Goal: Transaction & Acquisition: Purchase product/service

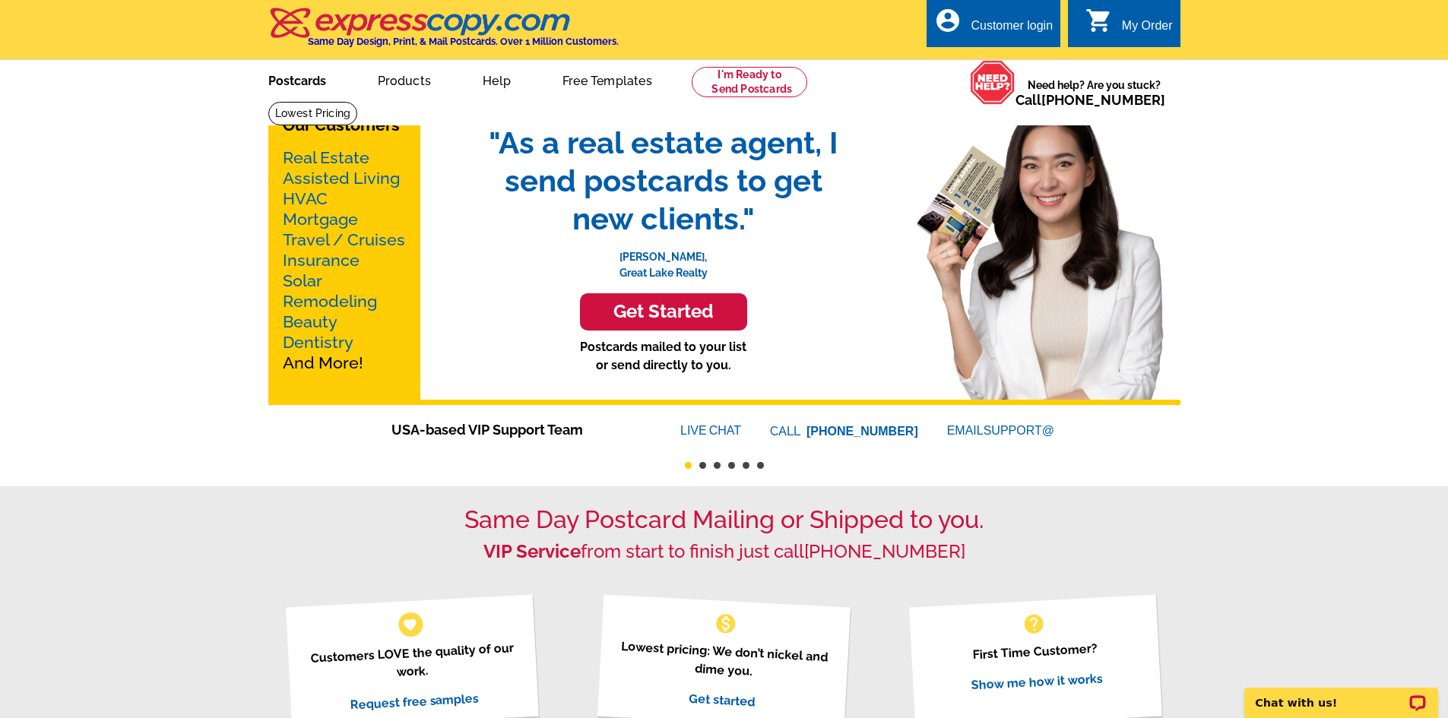
click at [288, 79] on link "Postcards" at bounding box center [297, 80] width 106 height 36
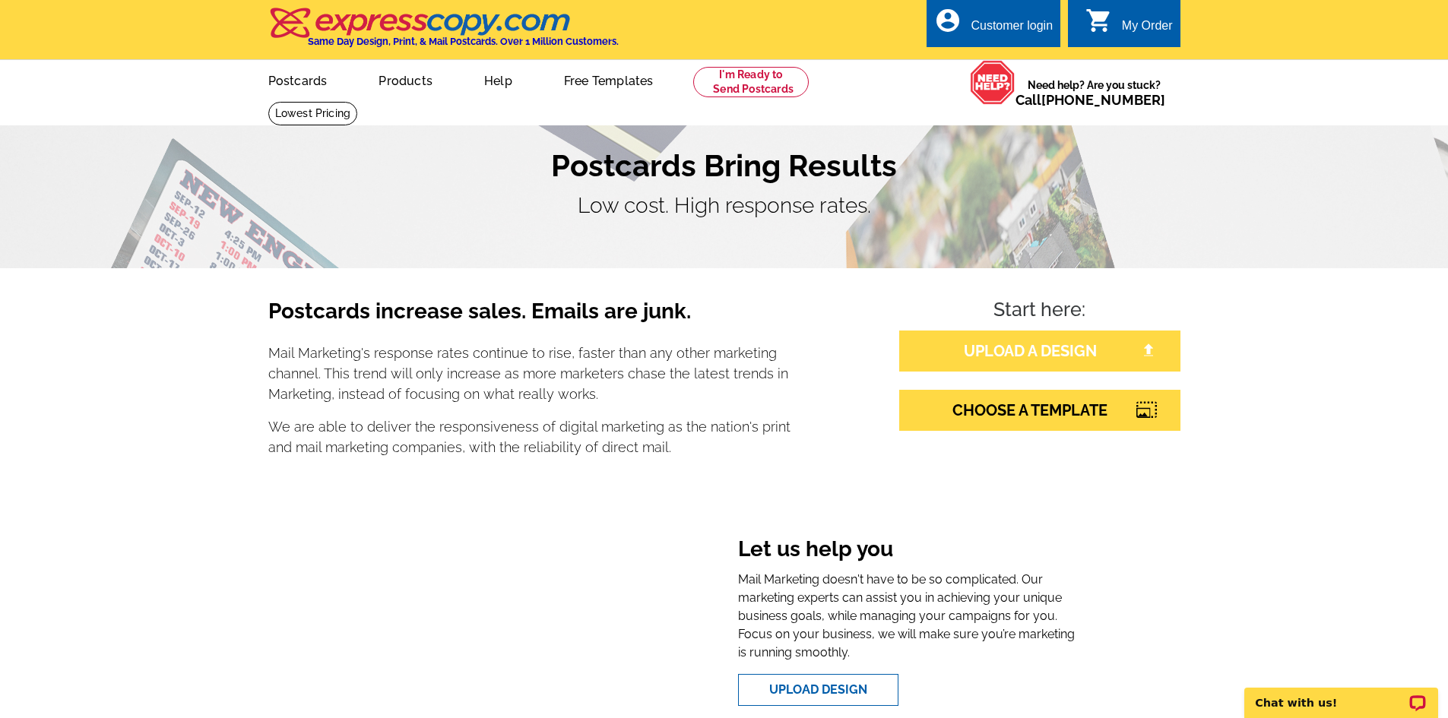
click at [1044, 363] on link "UPLOAD A DESIGN" at bounding box center [1039, 351] width 281 height 41
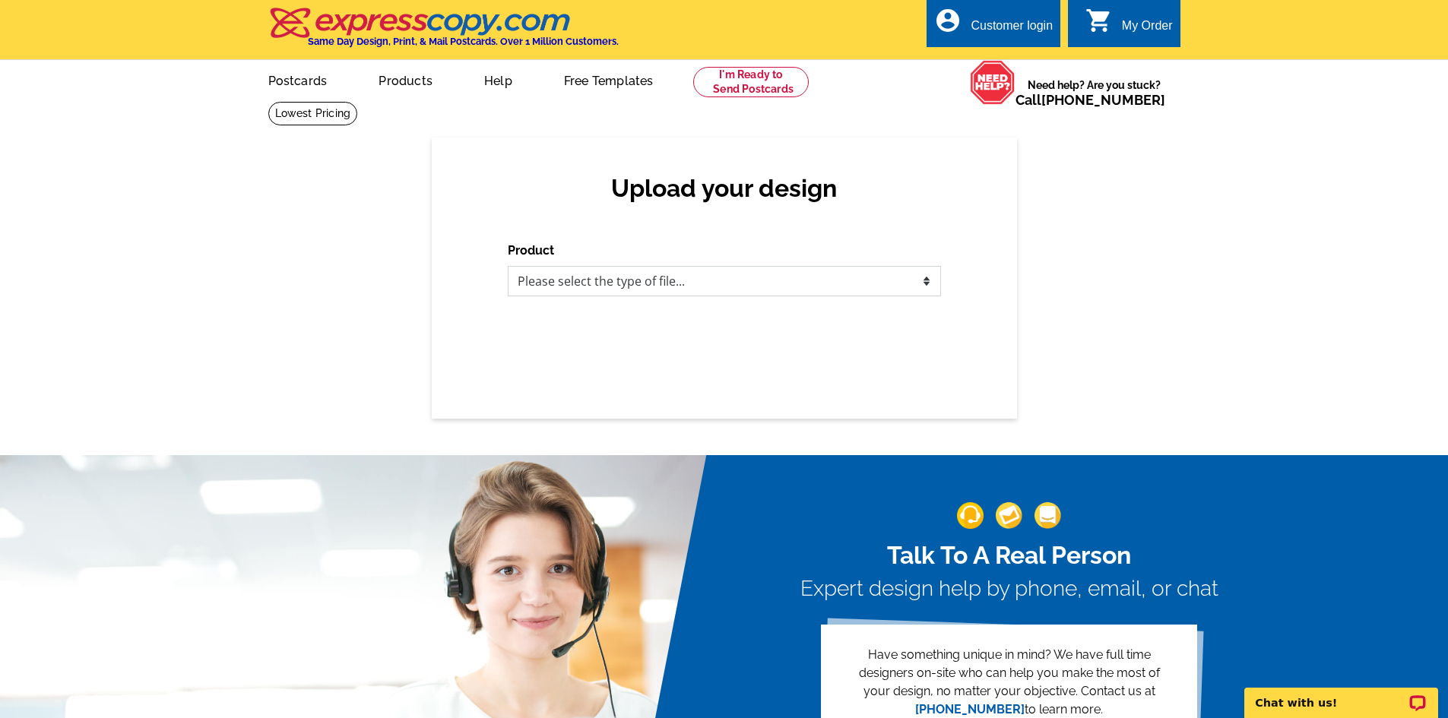
click at [690, 287] on select "Please select the type of file... Postcards Business Cards Letters and flyers G…" at bounding box center [724, 281] width 433 height 30
select select "1"
click at [508, 267] on select "Please select the type of file... Postcards Business Cards Letters and flyers G…" at bounding box center [724, 281] width 433 height 30
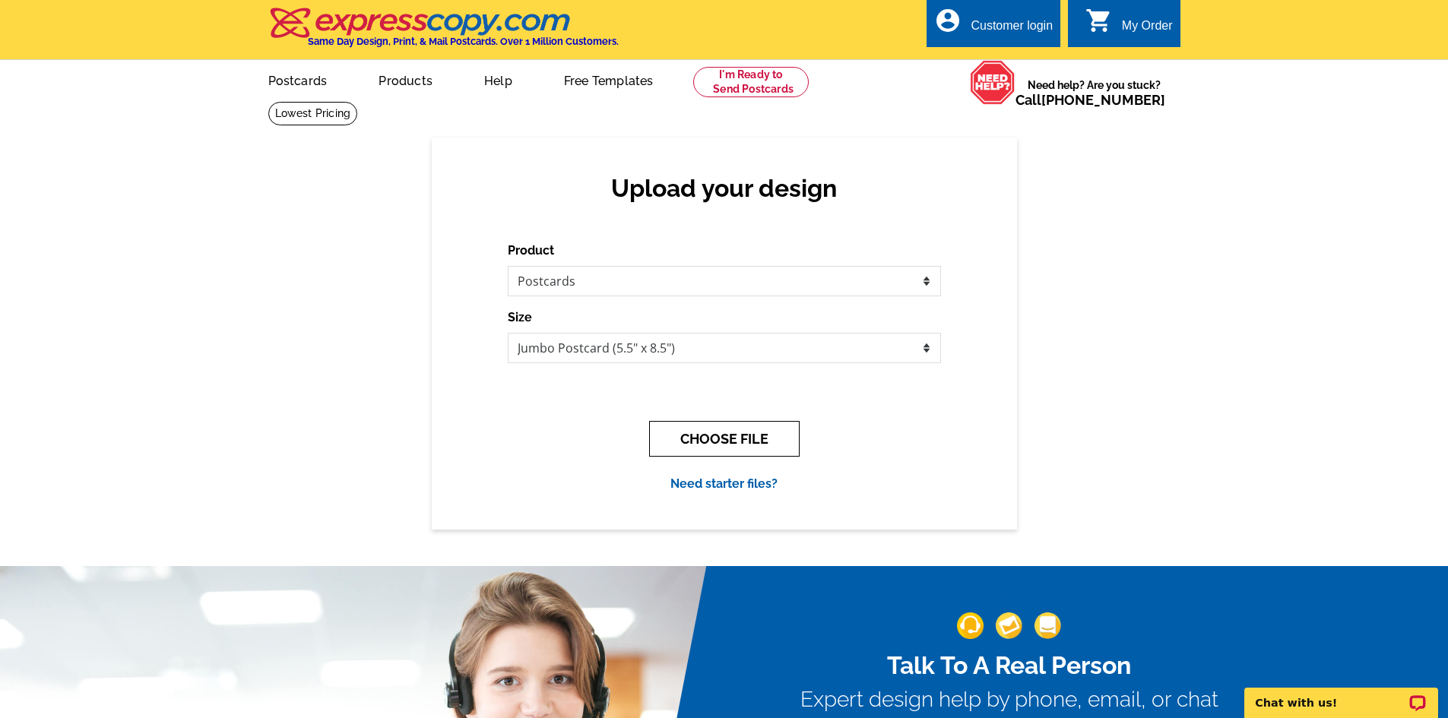
click at [714, 435] on button "CHOOSE FILE" at bounding box center [724, 439] width 150 height 36
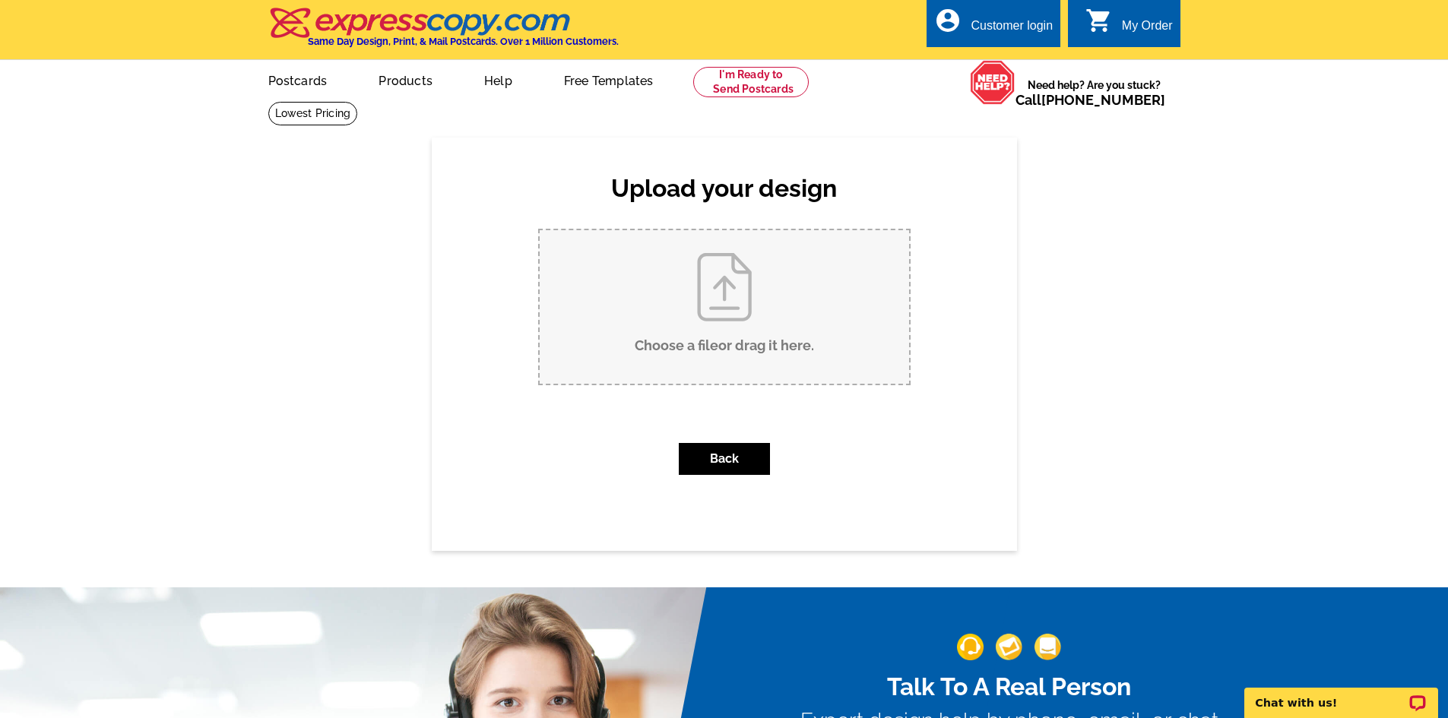
click at [699, 277] on input "Choose a file or drag it here ." at bounding box center [724, 307] width 369 height 154
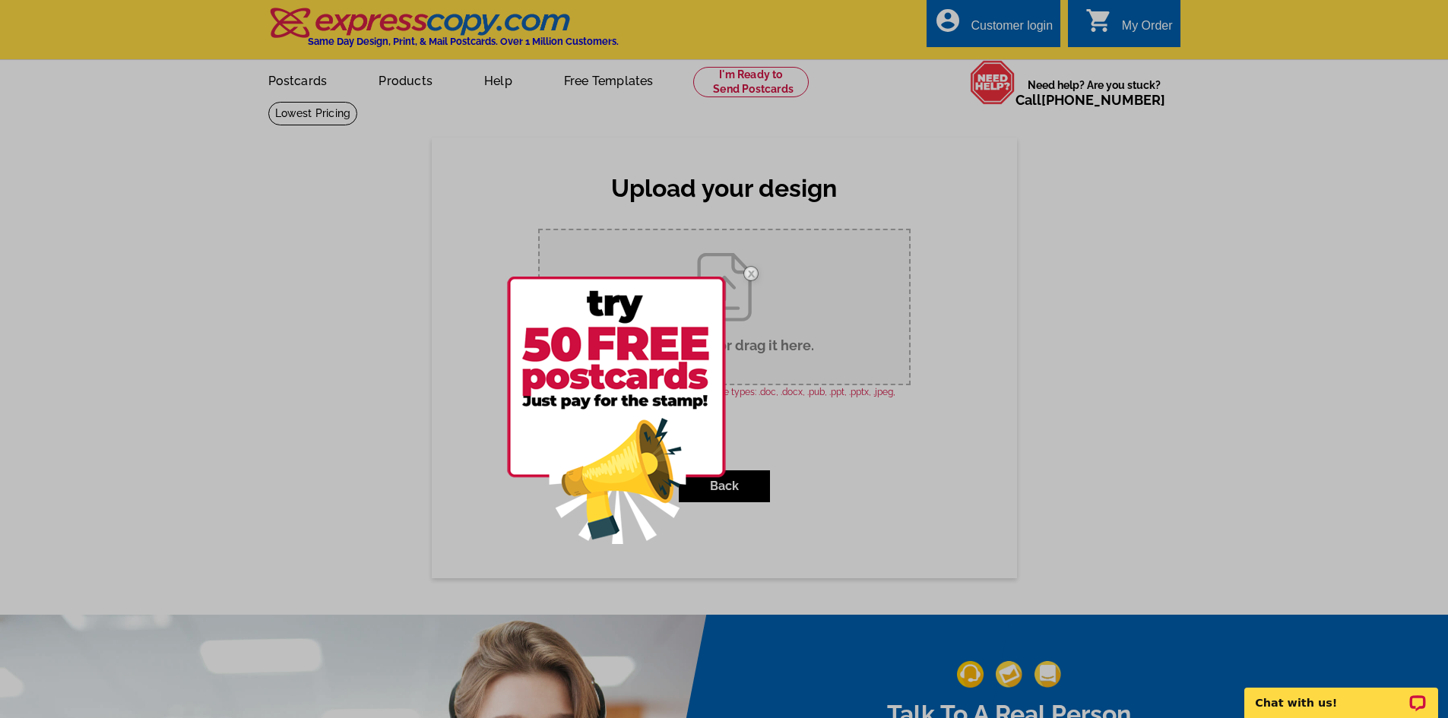
click at [751, 271] on img at bounding box center [751, 274] width 44 height 44
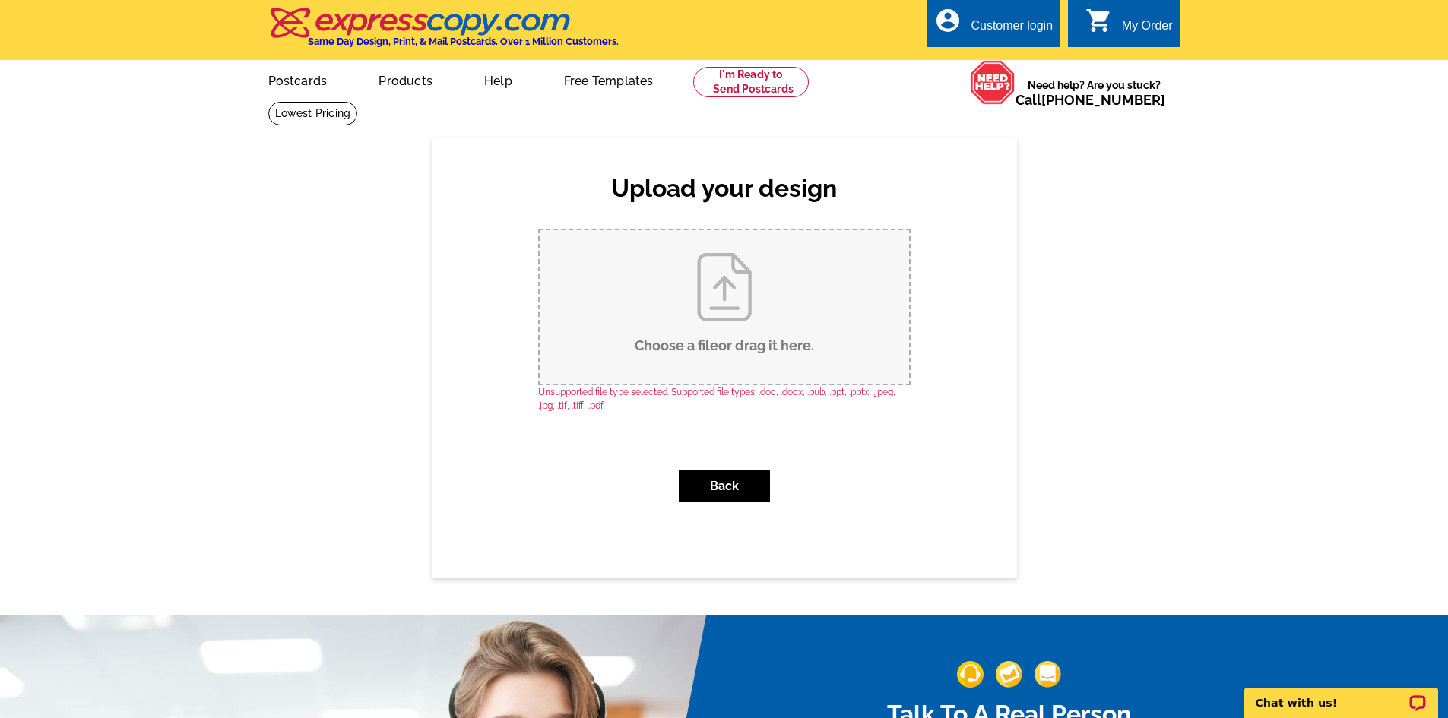
click at [706, 284] on input "Choose a file or drag it here ." at bounding box center [724, 307] width 369 height 154
type input "C:\fakepath\New Jefferson Woods Mailing May 2022 Draft 2.pdf"
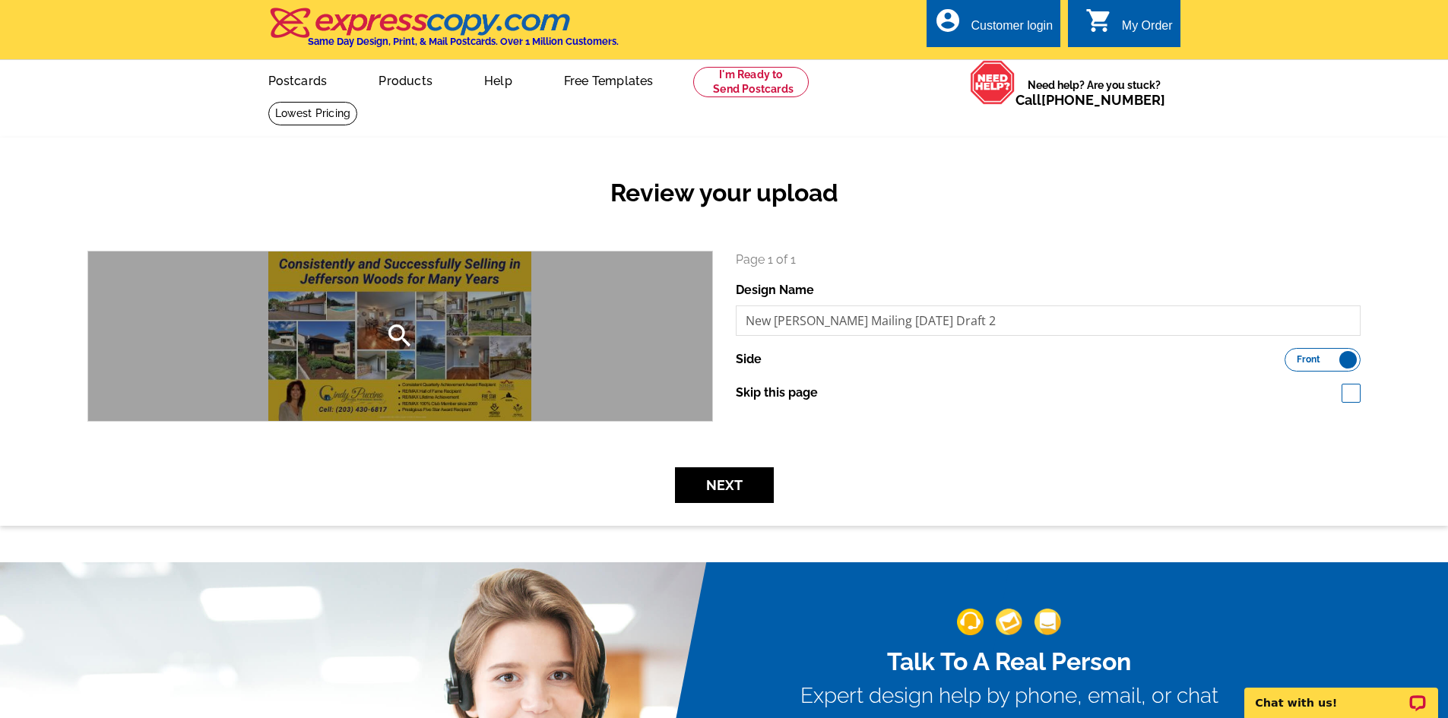
click at [388, 330] on icon "search" at bounding box center [400, 336] width 30 height 30
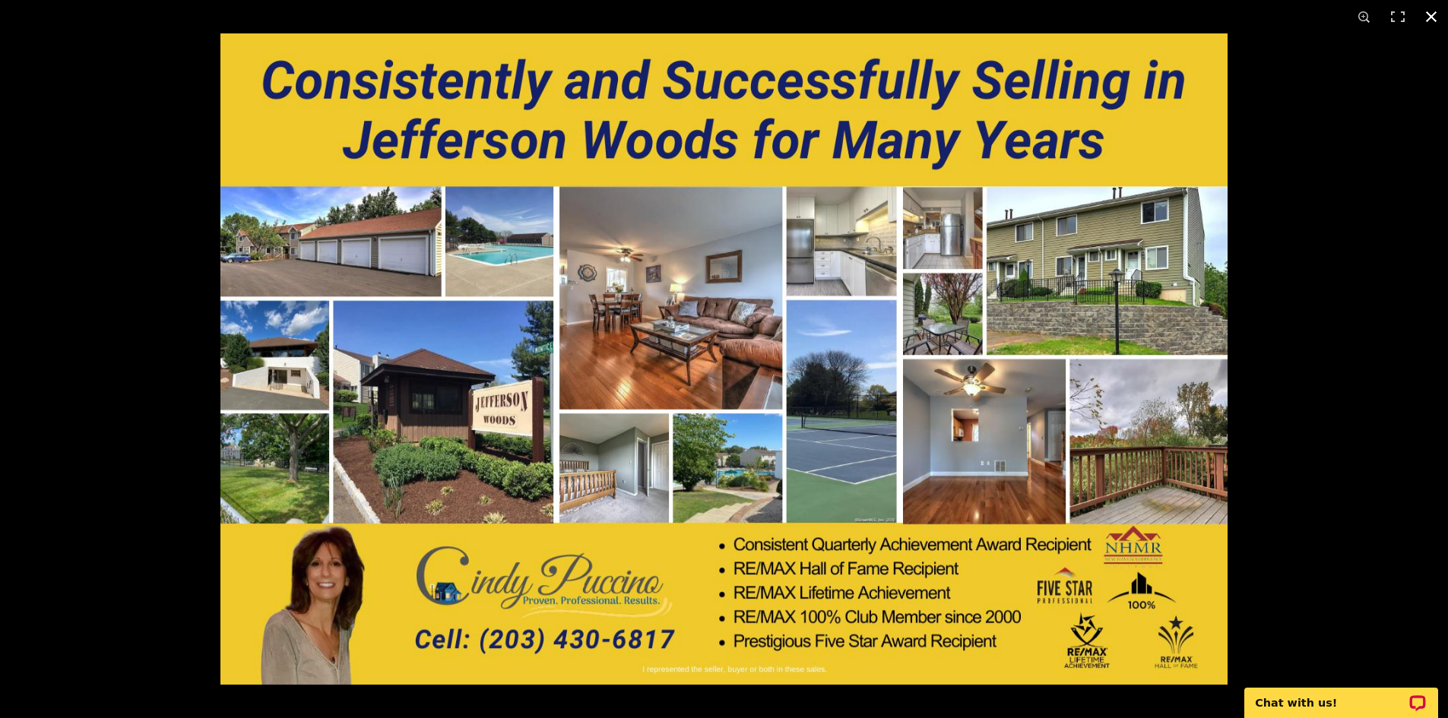
click at [1438, 13] on button at bounding box center [1430, 16] width 33 height 33
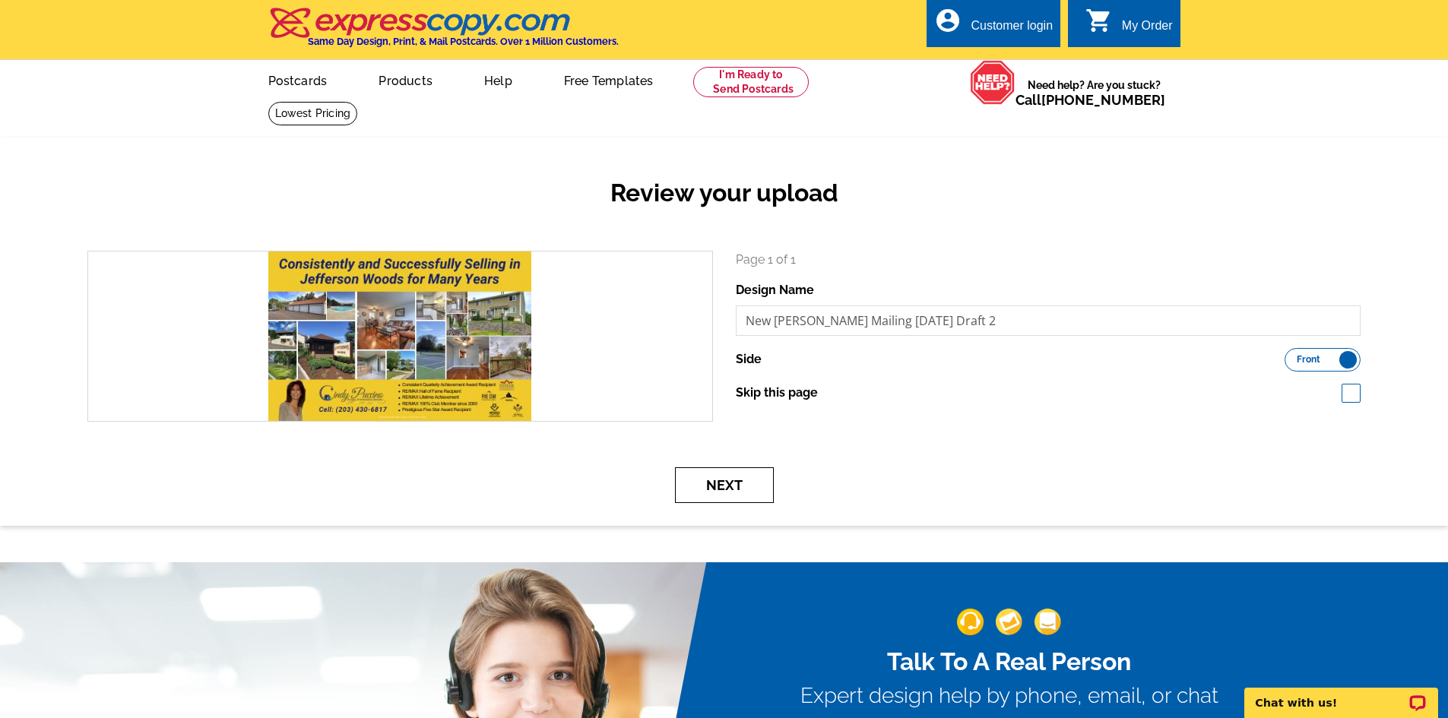
click at [726, 492] on button "Next" at bounding box center [724, 485] width 99 height 36
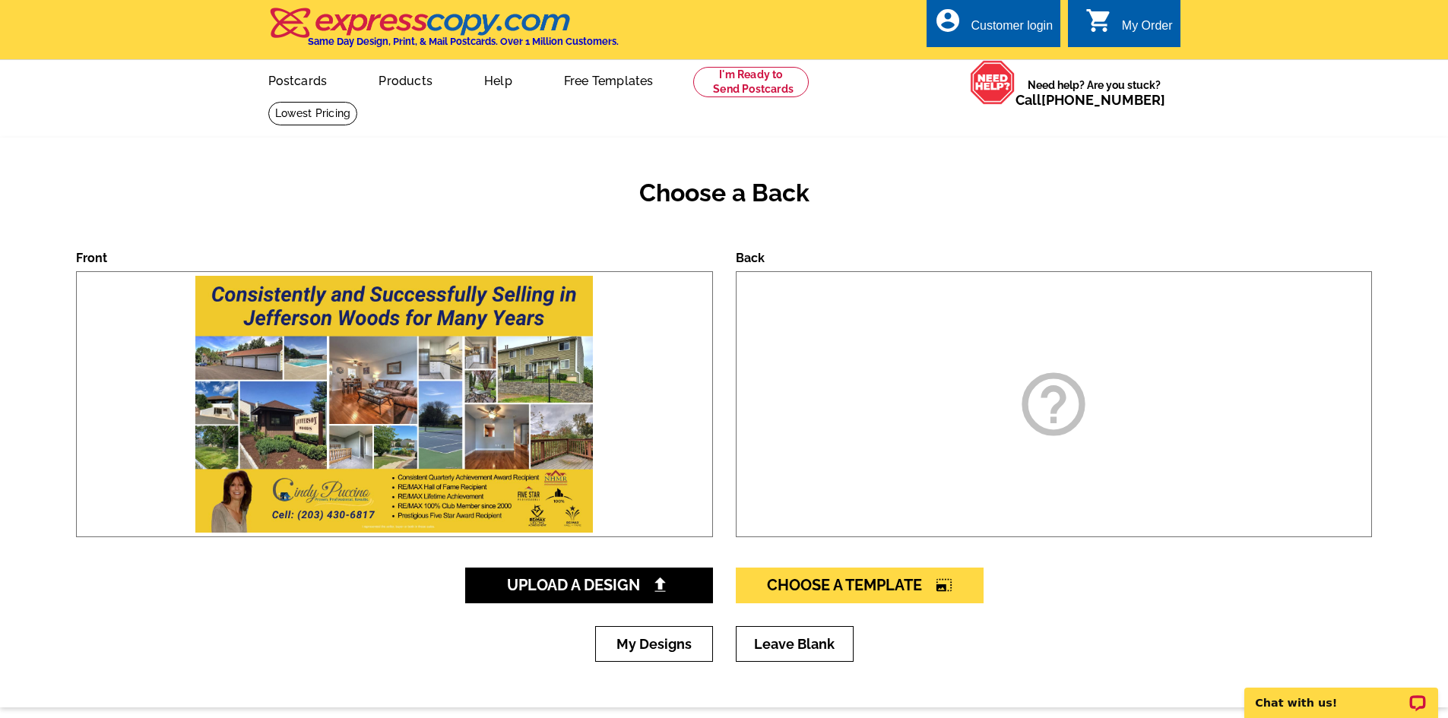
click at [1055, 397] on icon "help_outline" at bounding box center [1053, 404] width 76 height 76
click at [293, 71] on link "Postcards" at bounding box center [297, 80] width 106 height 36
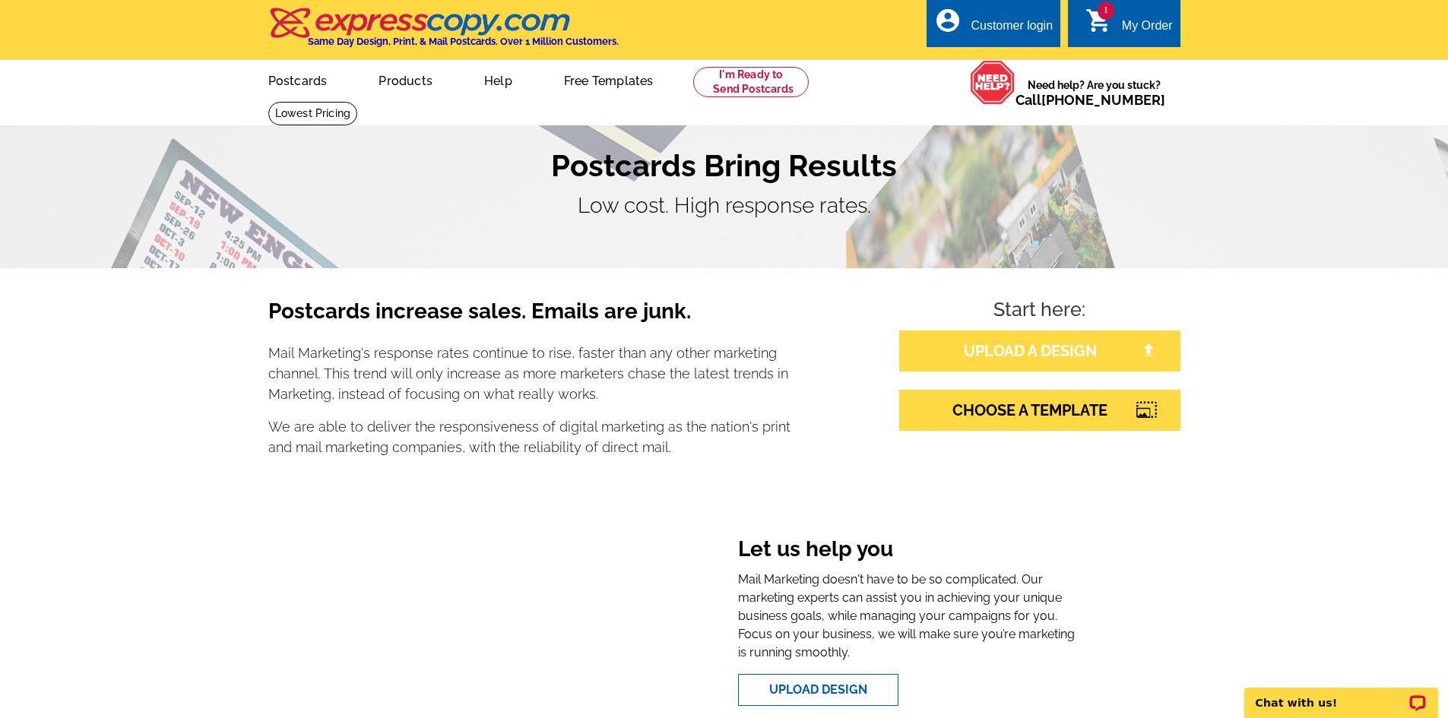
click at [1037, 354] on link "UPLOAD A DESIGN" at bounding box center [1039, 351] width 281 height 41
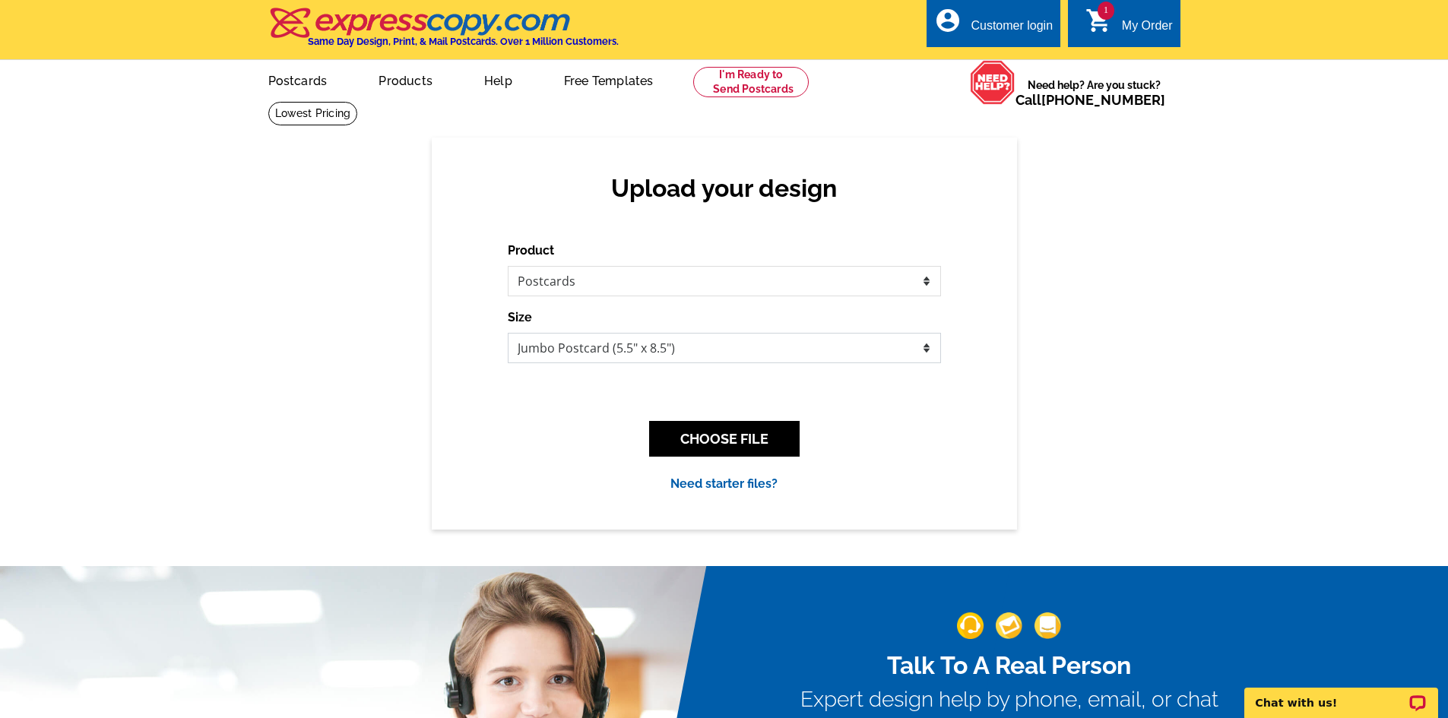
click at [613, 352] on select "Jumbo Postcard (5.5" x 8.5") Regular Postcard (4.25" x 5.6") Panoramic Postcard…" at bounding box center [724, 348] width 433 height 30
click at [1109, 301] on div "Upload your design Product Please select the type of file... Postcards Business…" at bounding box center [724, 333] width 1448 height 391
click at [692, 349] on select "Jumbo Postcard (5.5" x 8.5") Regular Postcard (4.25" x 5.6") Panoramic Postcard…" at bounding box center [724, 348] width 433 height 30
click at [711, 436] on button "CHOOSE FILE" at bounding box center [724, 439] width 150 height 36
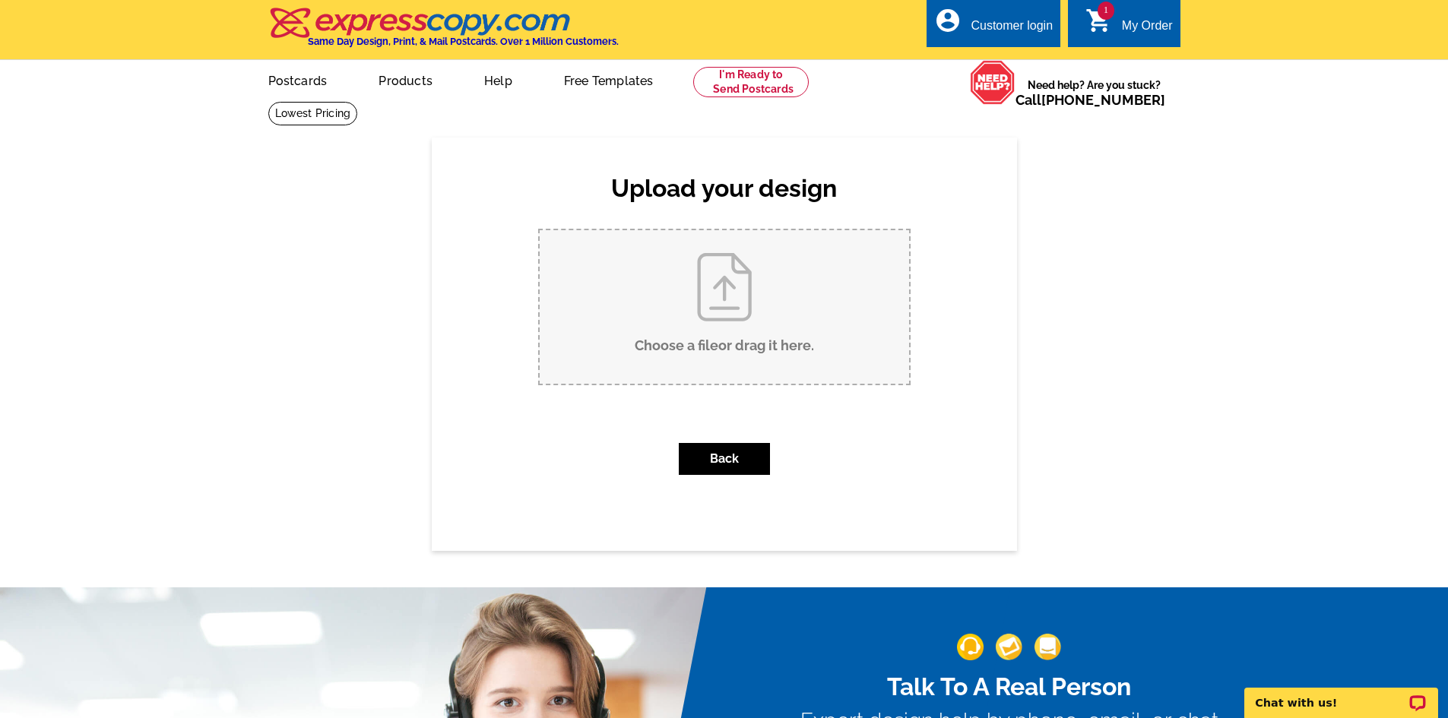
click at [729, 299] on input "Choose a file or drag it here ." at bounding box center [724, 307] width 369 height 154
type input "C:\fakepath\New Jefferson Woods Mailing May 2022 Draft 2.pdf"
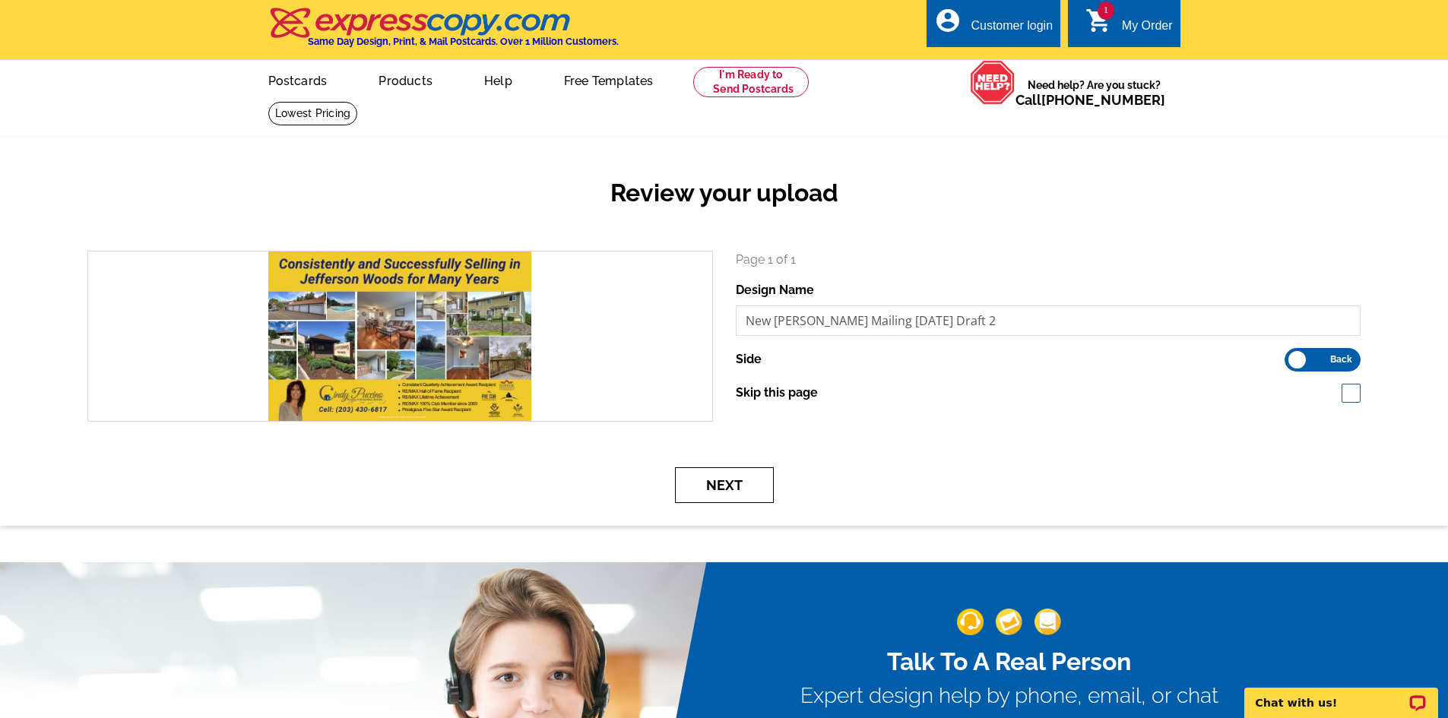
click at [734, 484] on button "Next" at bounding box center [724, 485] width 99 height 36
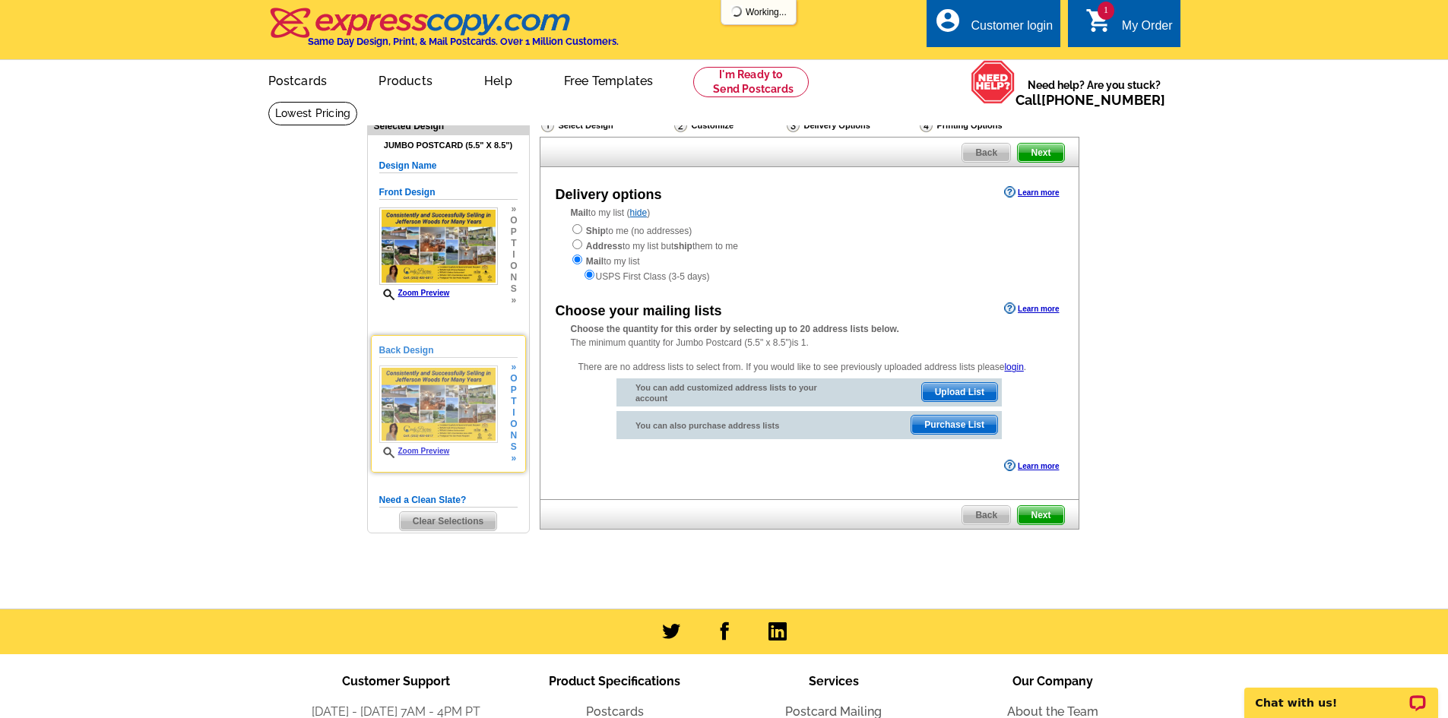
click at [441, 396] on img at bounding box center [438, 405] width 119 height 78
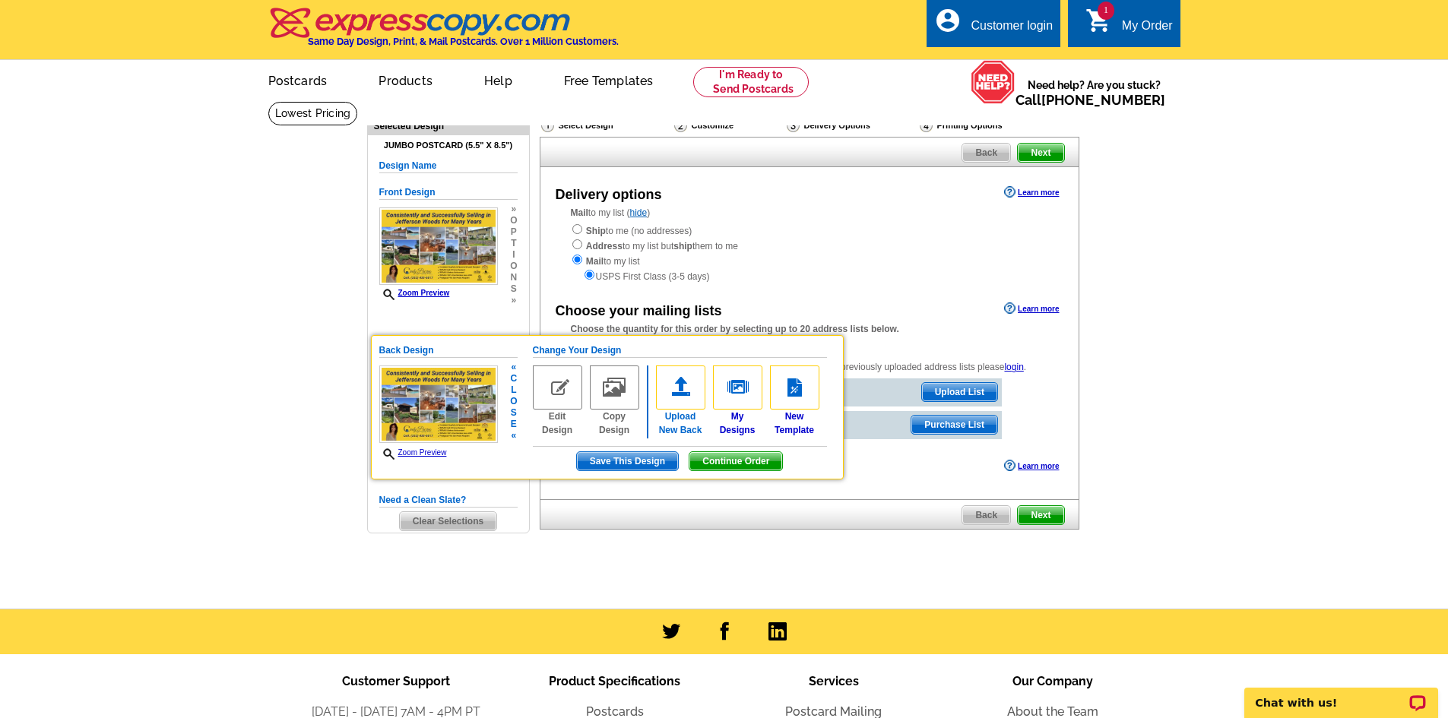
click at [688, 389] on img at bounding box center [680, 388] width 49 height 44
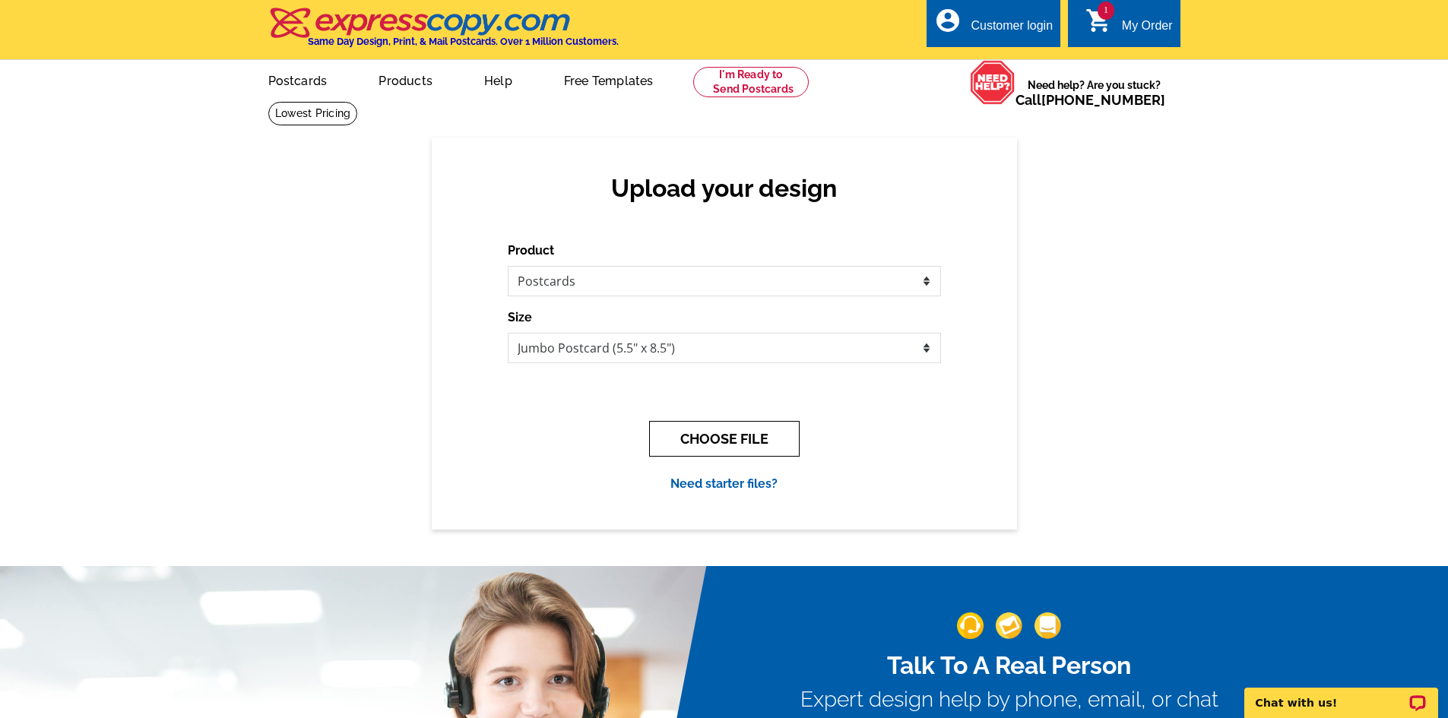
click at [727, 439] on button "CHOOSE FILE" at bounding box center [724, 439] width 150 height 36
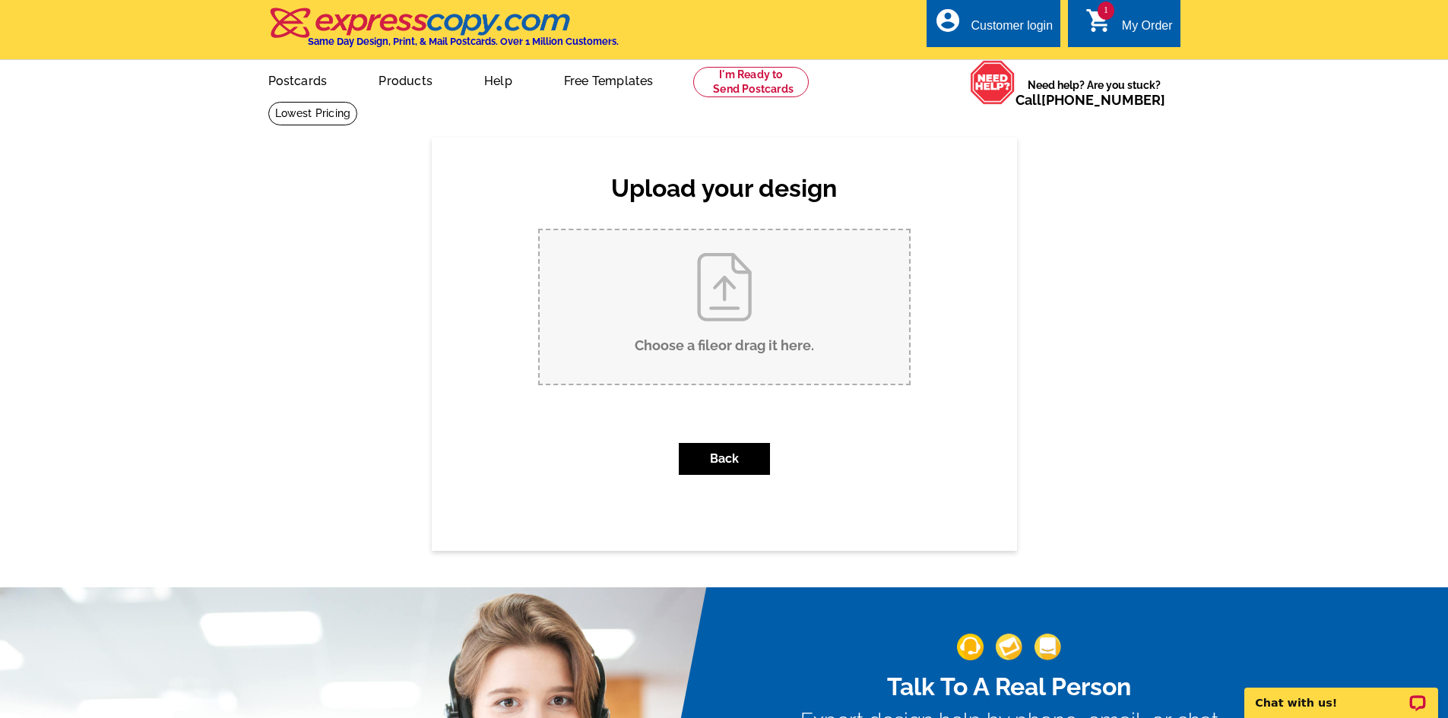
click at [745, 334] on input "Choose a file or drag it here ." at bounding box center [724, 307] width 369 height 154
type input "C:\fakepath\New Jefferson Woods Mailing May 2022 Draft 2 (1).pdf"
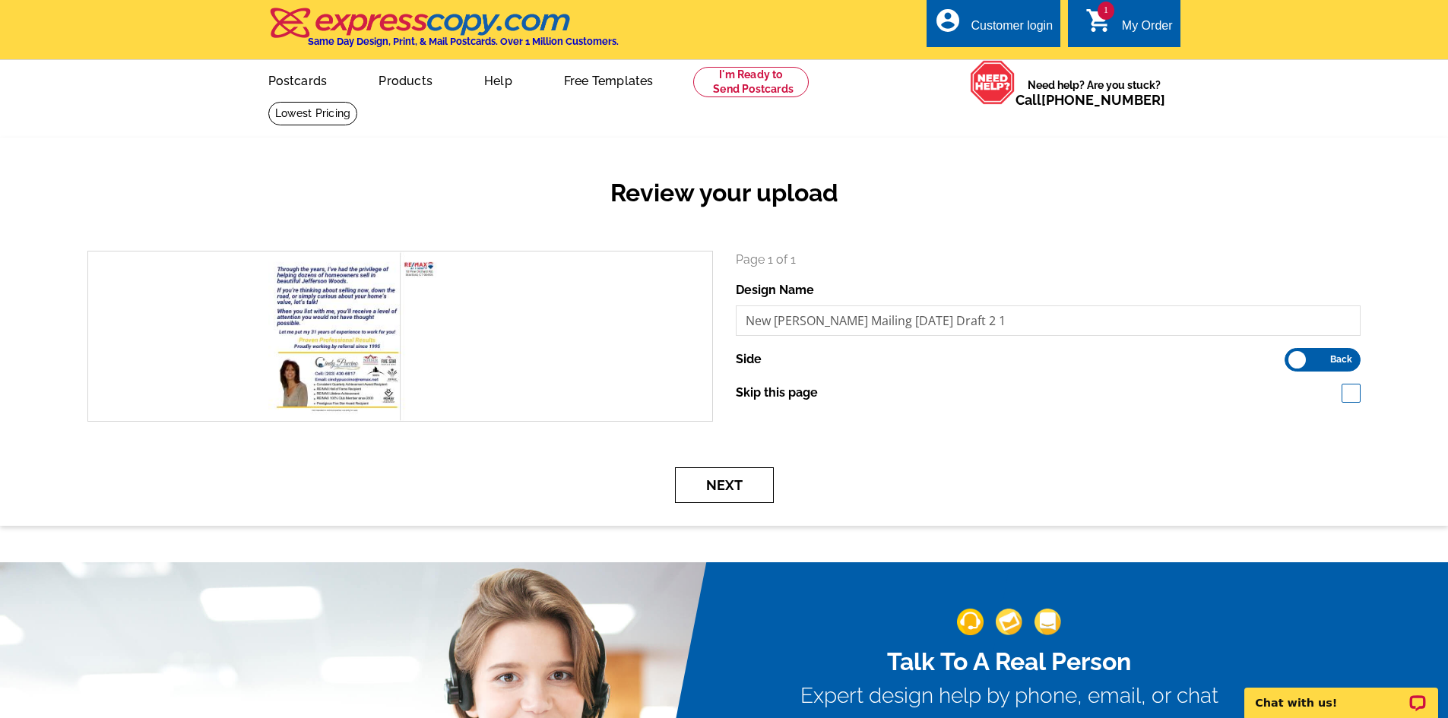
click at [736, 480] on button "Next" at bounding box center [724, 485] width 99 height 36
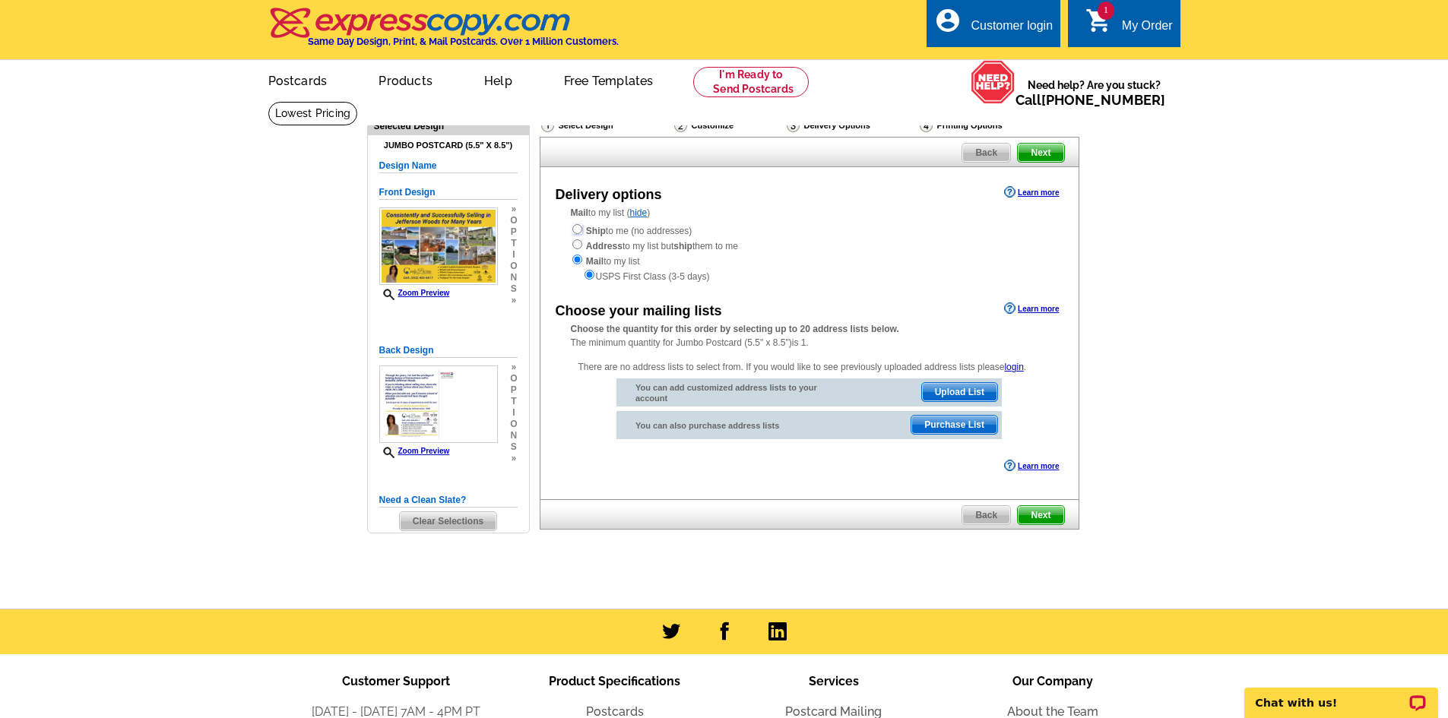
click at [578, 232] on input "radio" at bounding box center [577, 229] width 10 height 10
radio input "true"
click at [1050, 521] on span "Next" at bounding box center [1041, 515] width 46 height 18
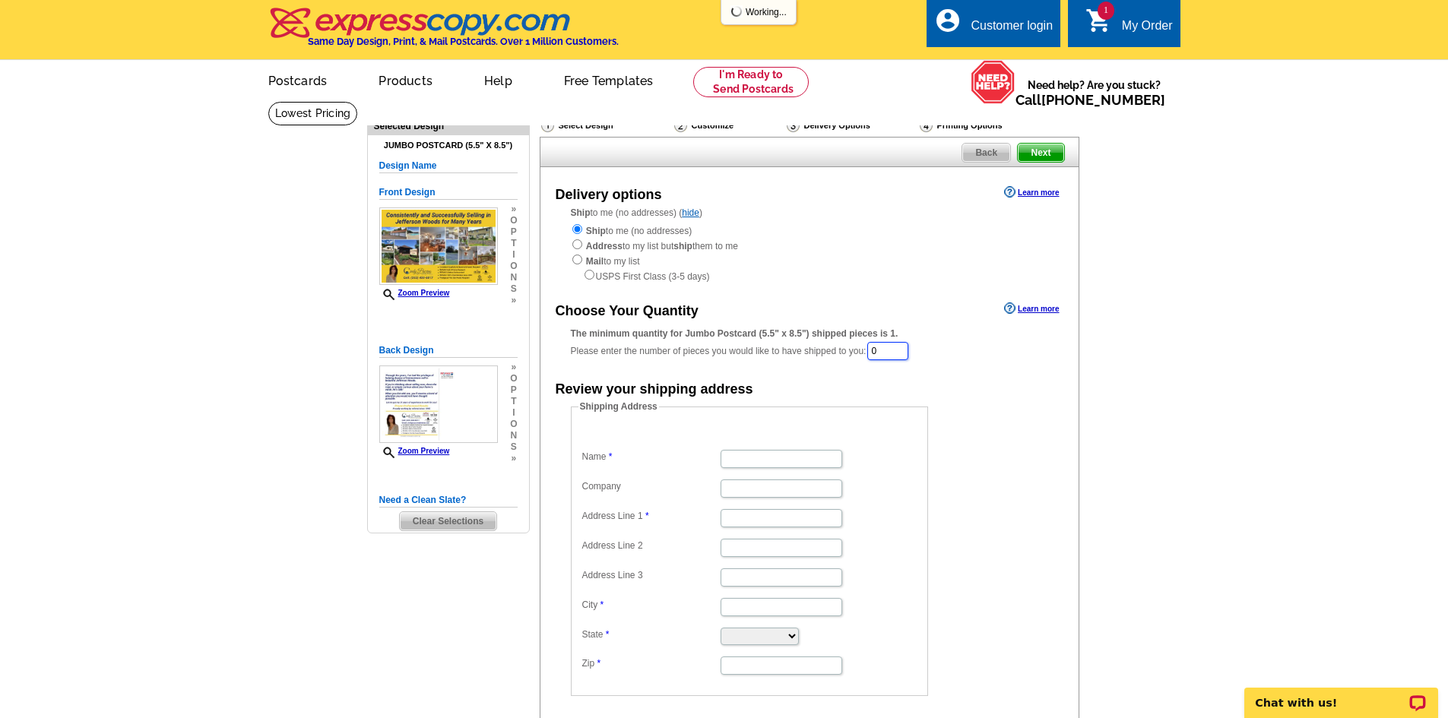
click at [861, 344] on div "The minimum quantity for Jumbo Postcard (5.5" x 8.5") shipped pieces is 1. Plea…" at bounding box center [809, 344] width 477 height 35
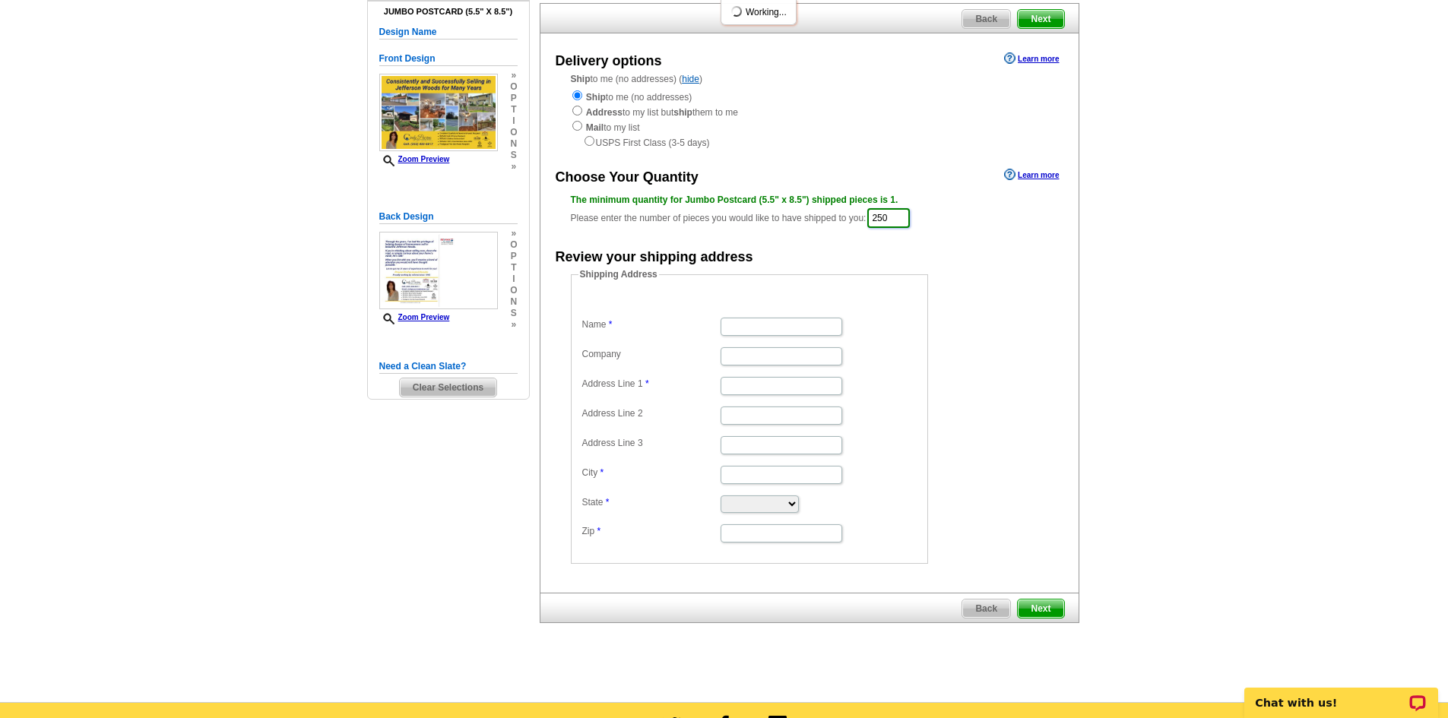
scroll to position [152, 0]
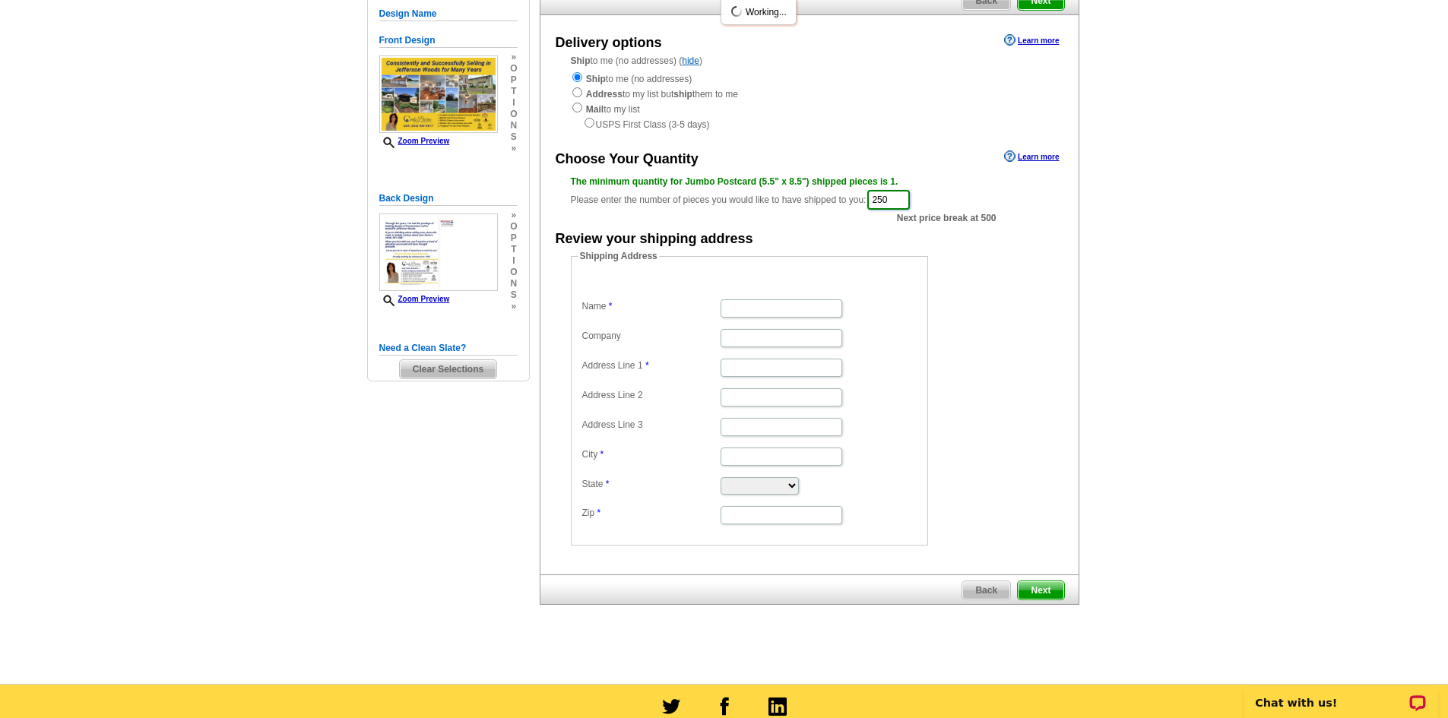
type input "250"
click at [784, 309] on input "Name" at bounding box center [781, 308] width 122 height 18
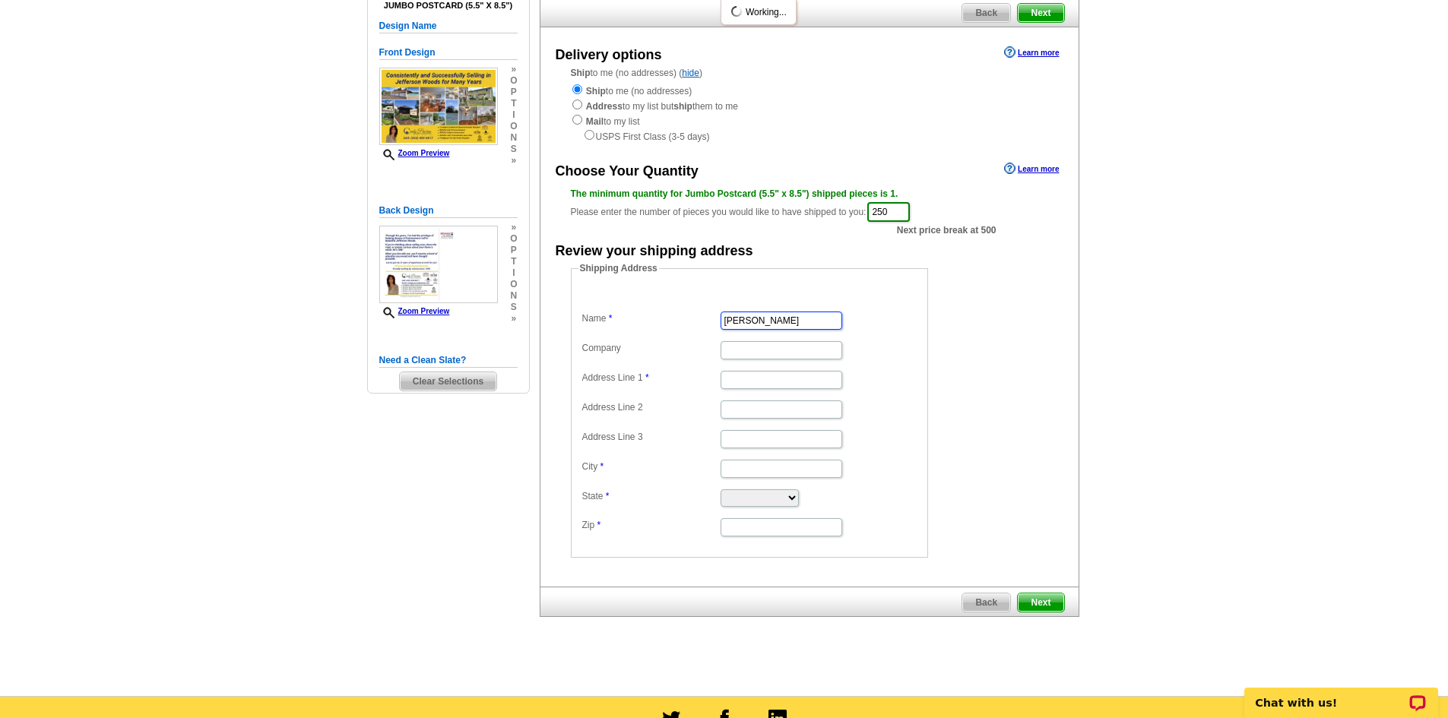
type input "Cindy Puccino"
click at [781, 349] on input "Company" at bounding box center [781, 350] width 122 height 18
type input "RE/MAX Alliance"
click at [760, 383] on input "Address Line 1" at bounding box center [781, 380] width 122 height 18
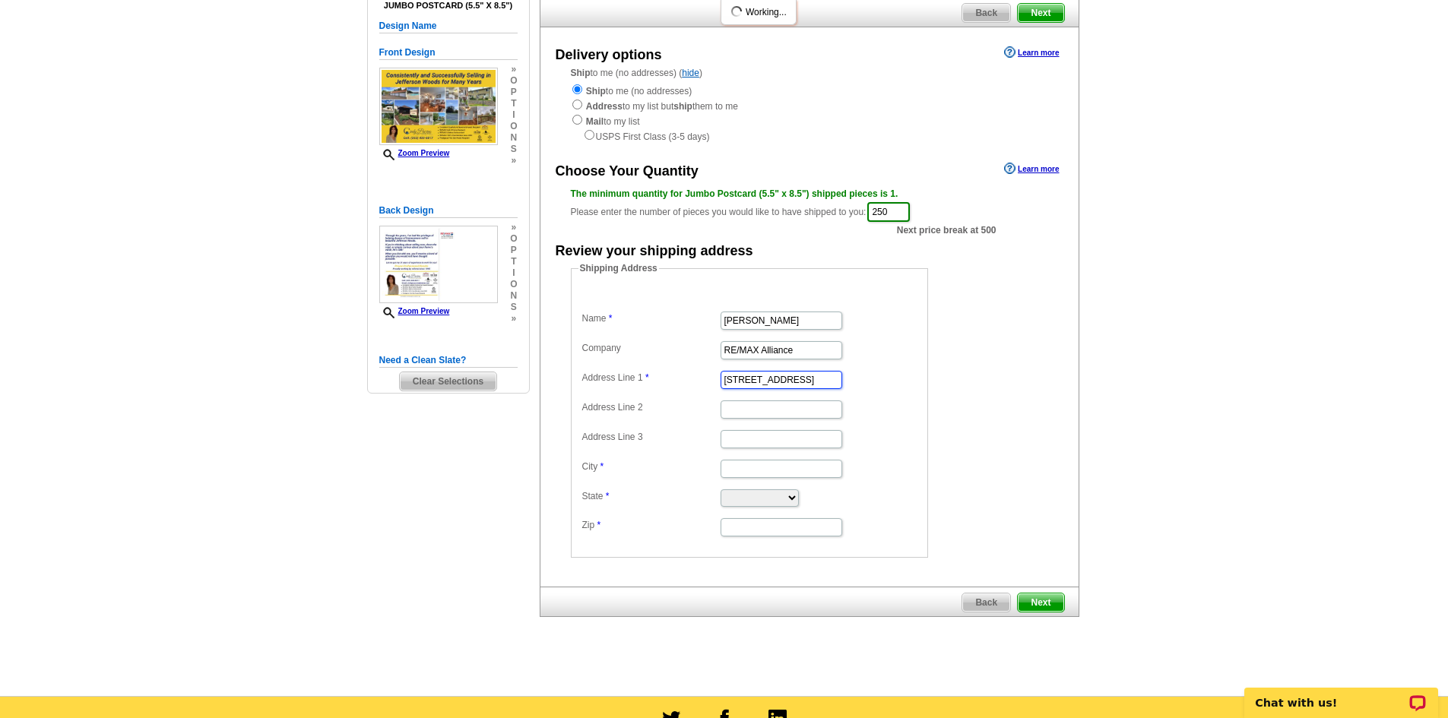
type input "10 Pine Orchard Rd"
type input "Branford"
select select "CT"
type input "06405"
click at [1037, 606] on span "Next" at bounding box center [1041, 603] width 46 height 18
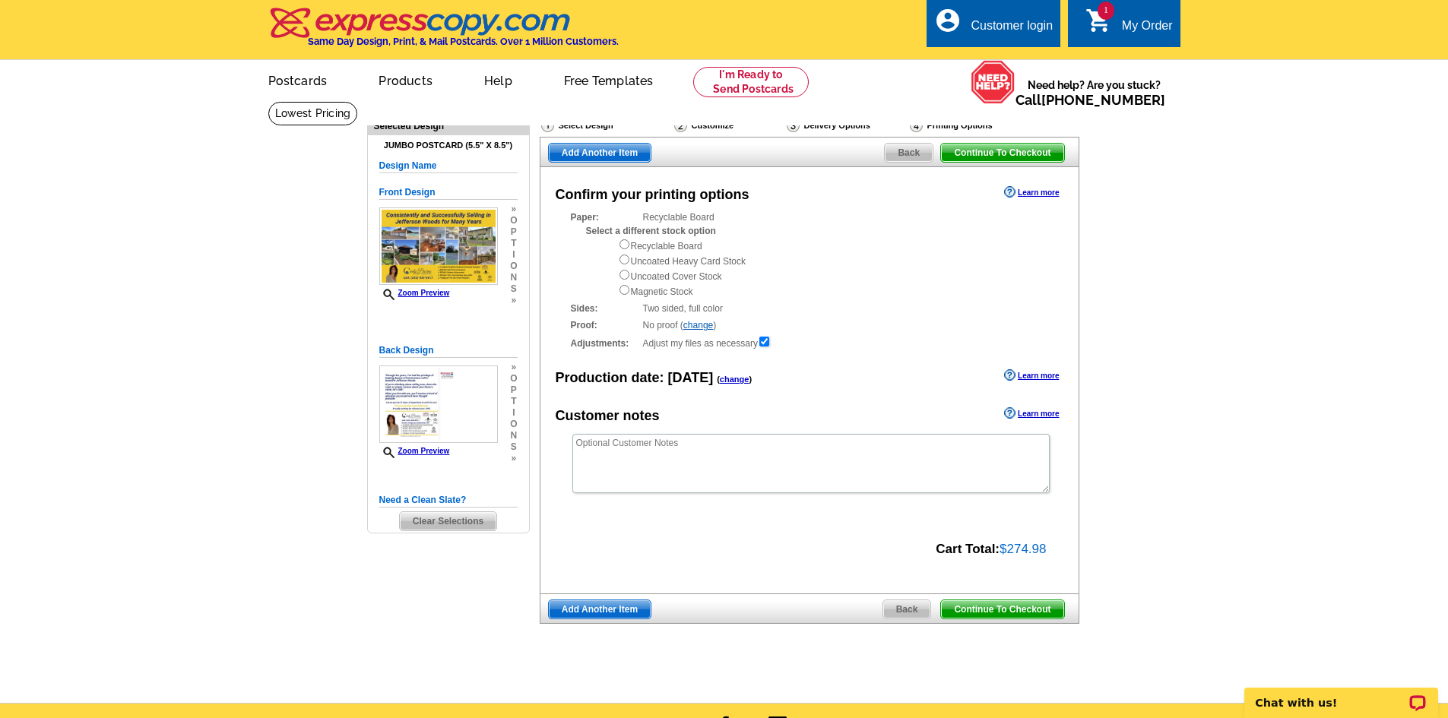
click at [991, 606] on span "Continue To Checkout" at bounding box center [1002, 609] width 122 height 18
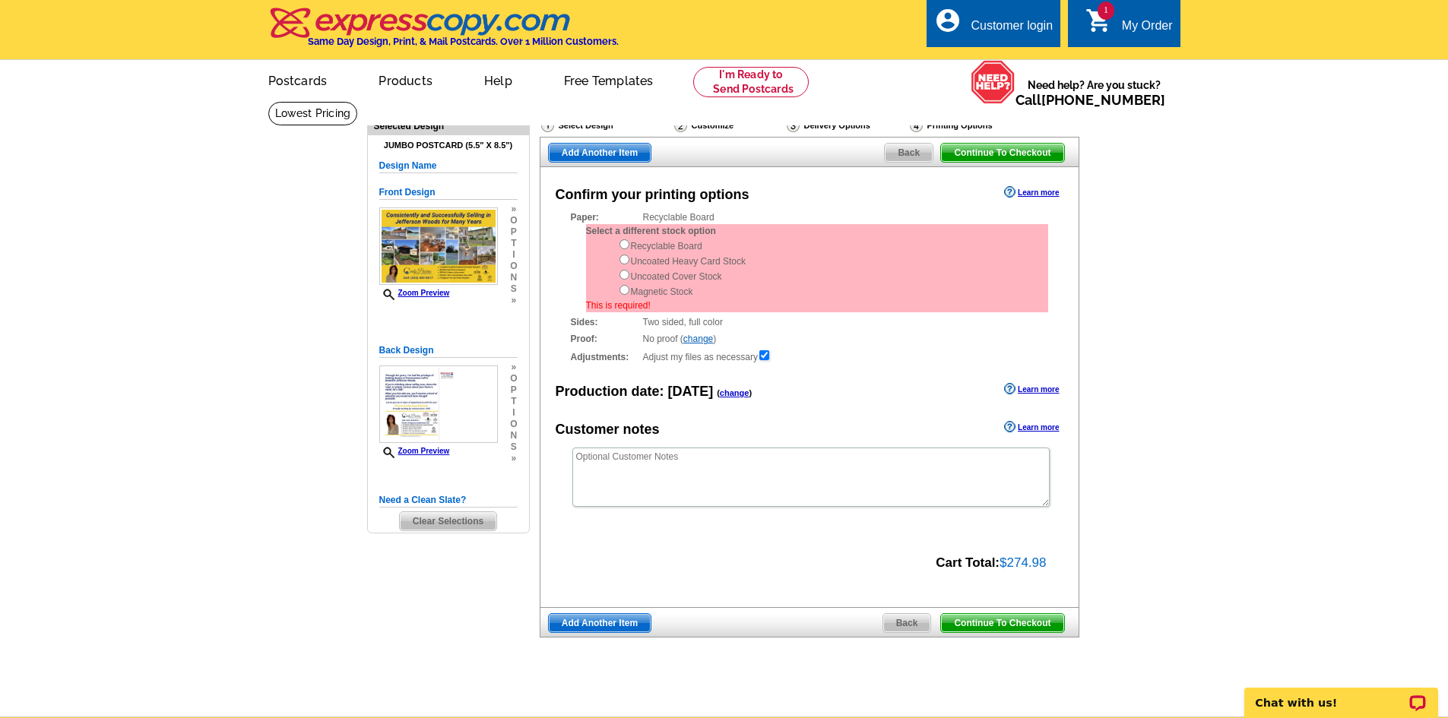
click at [1217, 329] on main "Need Help? call 800-260-5887, chat with support, or have our designers make som…" at bounding box center [724, 409] width 1448 height 616
click at [610, 260] on div "Select a different stock option Recyclable Board Uncoated Heavy Card Stock Unco…" at bounding box center [817, 268] width 462 height 88
click at [622, 260] on input "radio" at bounding box center [624, 260] width 10 height 10
radio input "true"
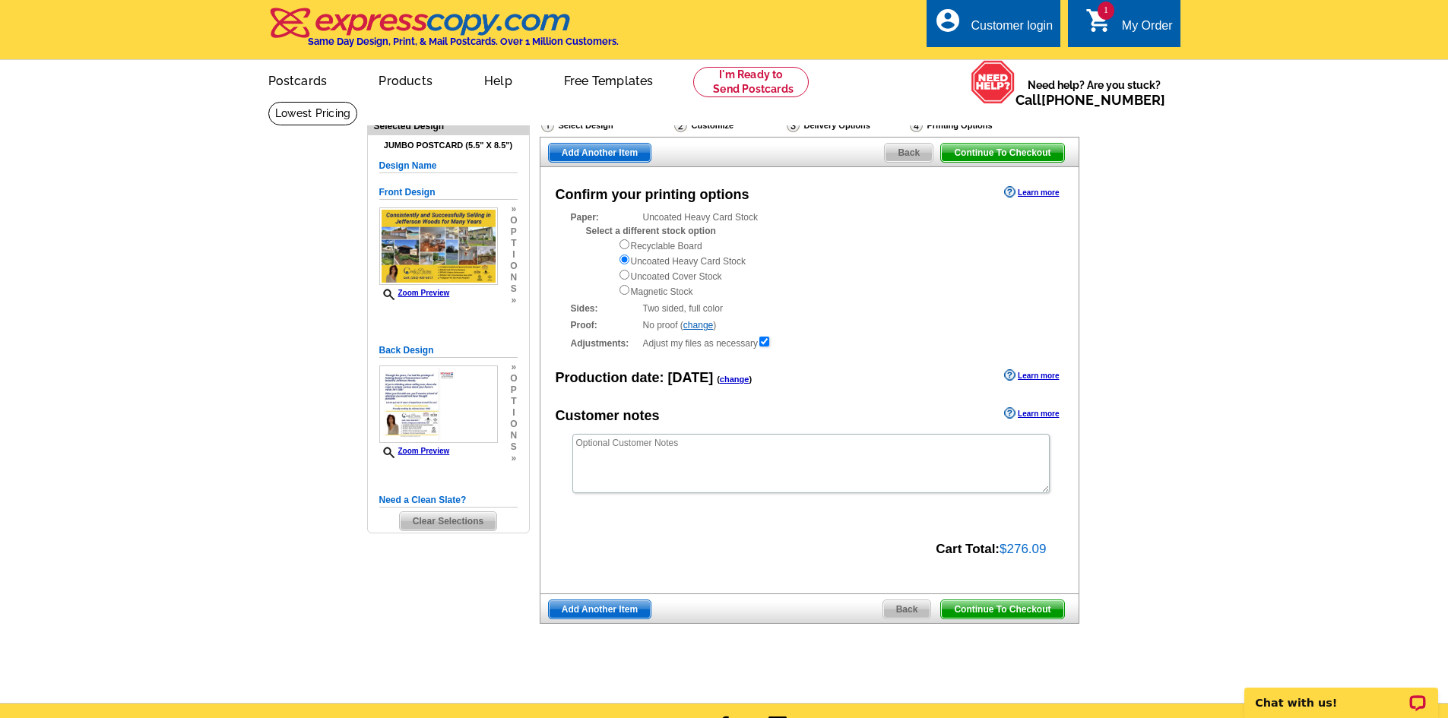
click at [1006, 614] on span "Continue To Checkout" at bounding box center [1002, 609] width 122 height 18
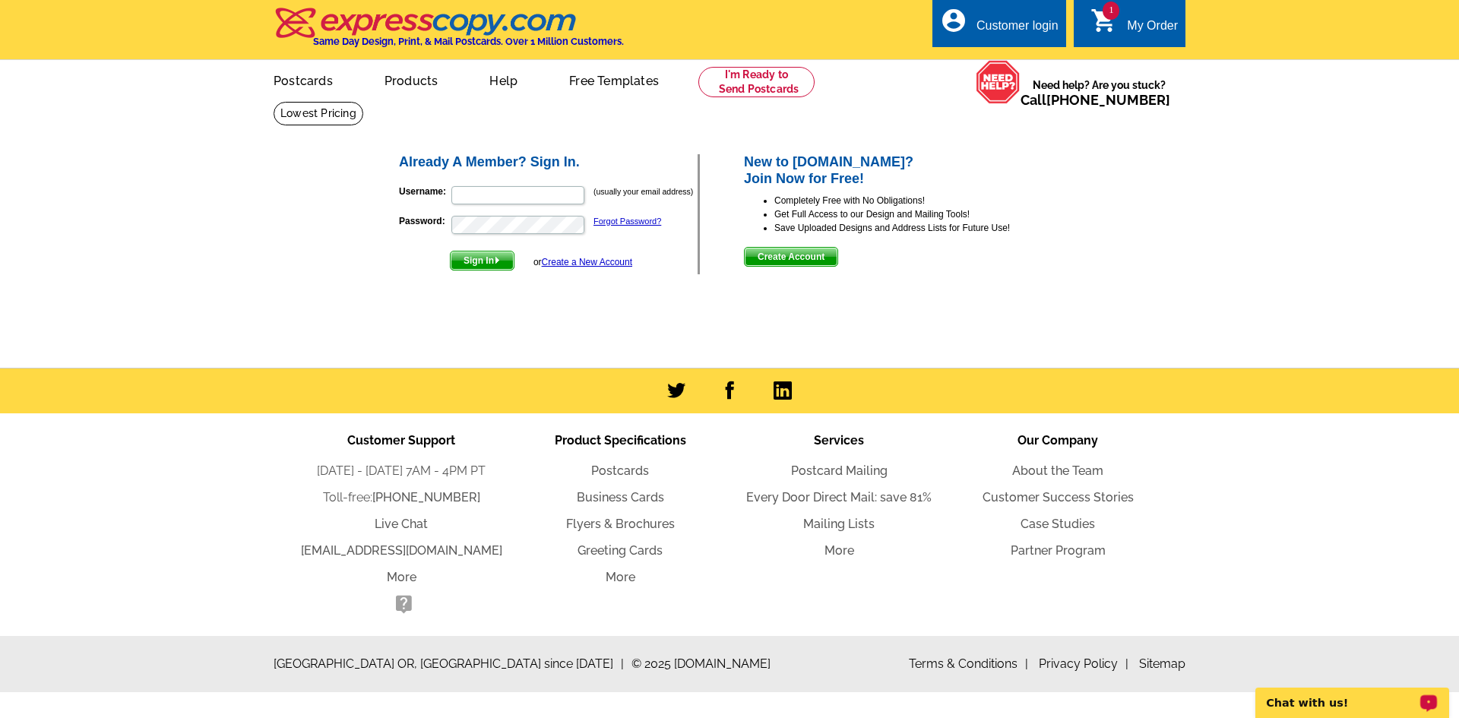
click at [1339, 697] on p "Chat with us!" at bounding box center [1342, 703] width 150 height 12
click at [491, 195] on input "Username:" at bounding box center [517, 195] width 133 height 18
type input "[EMAIL_ADDRESS][DOMAIN_NAME]"
click at [782, 255] on span "Create Account" at bounding box center [791, 257] width 93 height 18
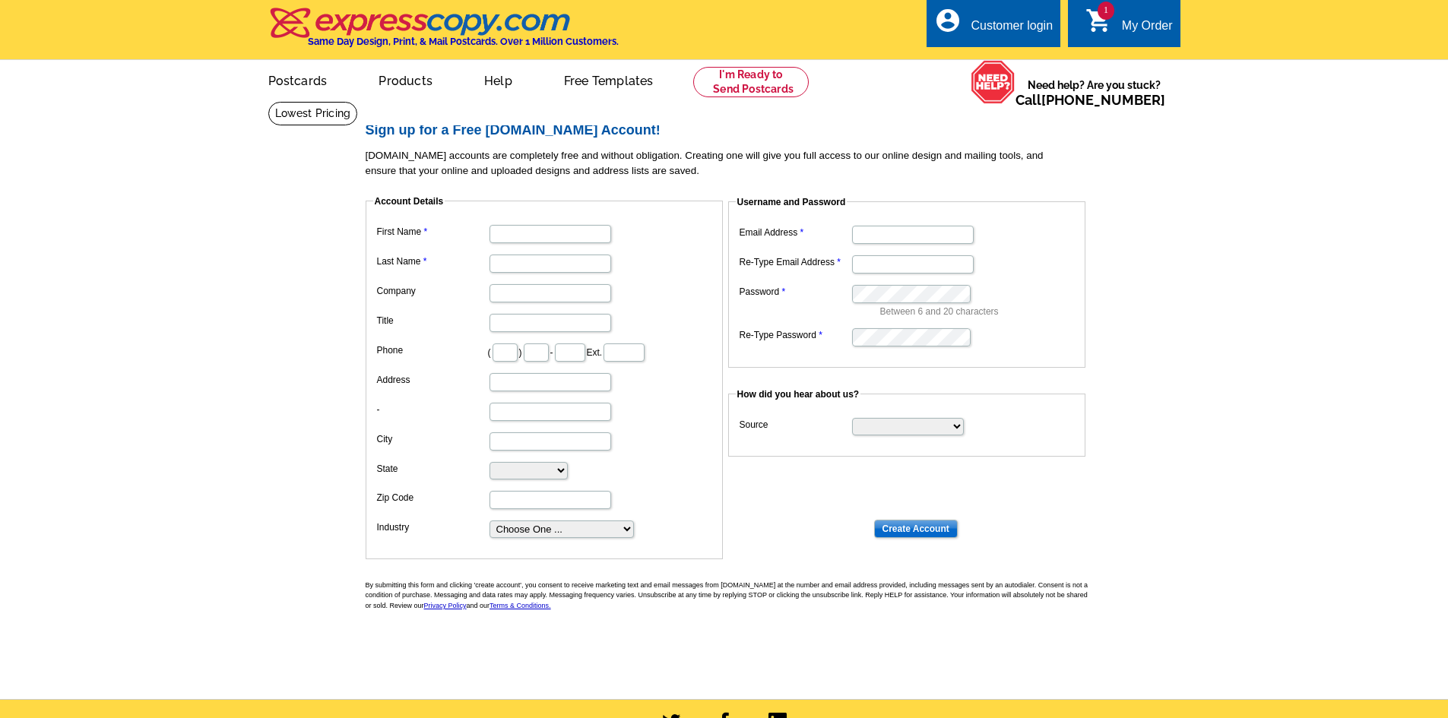
click at [1344, 275] on main "Sign up for a Free [DOMAIN_NAME] Account! [DOMAIN_NAME] accounts are completely…" at bounding box center [724, 400] width 1448 height 598
click at [529, 231] on input "First Name" at bounding box center [550, 234] width 122 height 18
type input "[PERSON_NAME]"
type input "Olden"
type input "REMAX Alliance"
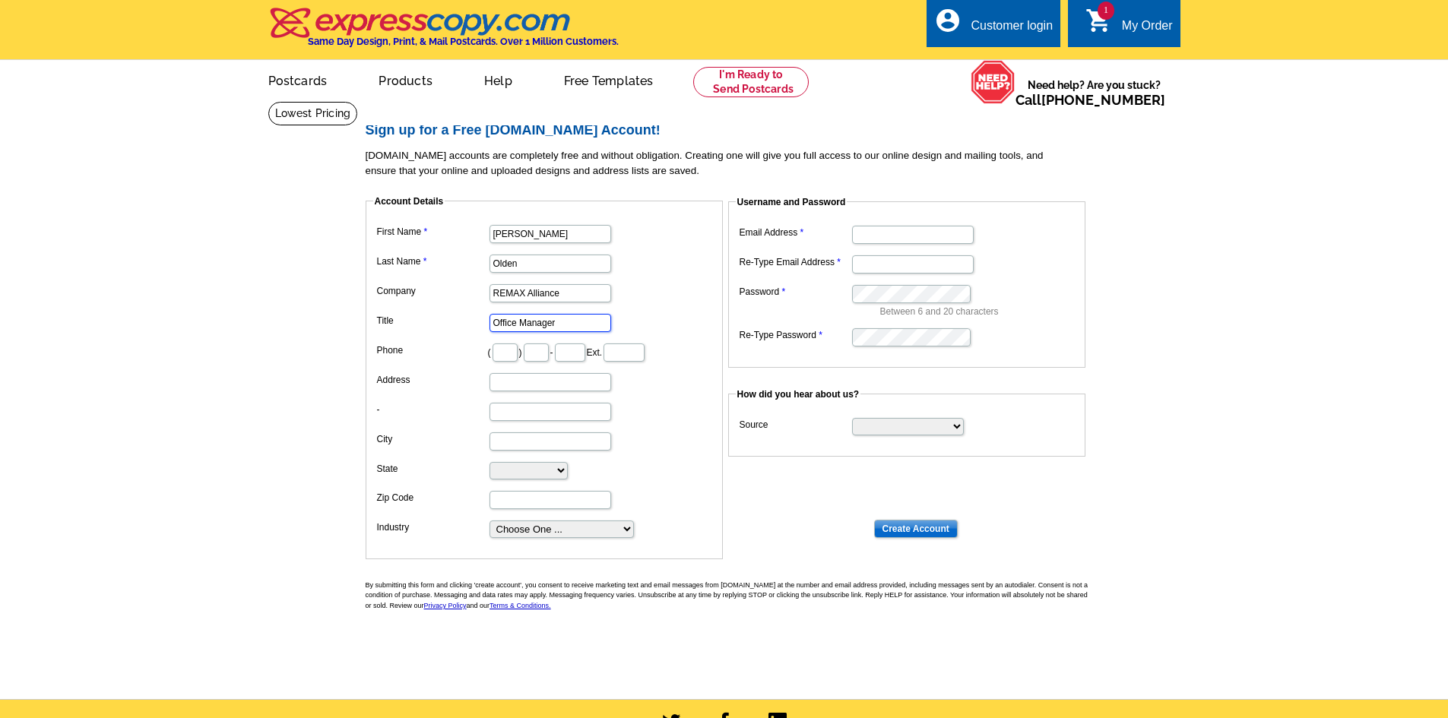
type input "Office Manager"
type input "203"
type input "488"
type input "1641"
type input "[STREET_ADDRESS]"
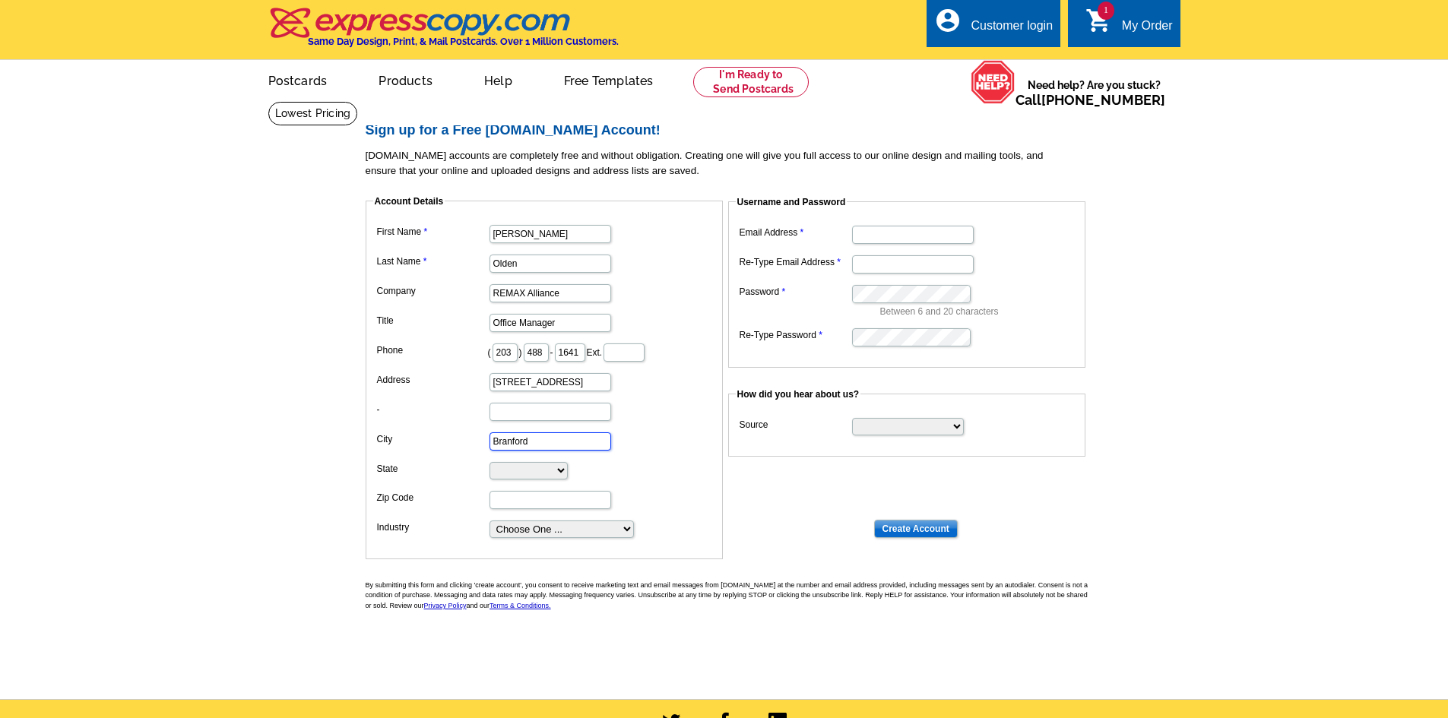
type input "Branford"
click at [527, 470] on select "[US_STATE] [US_STATE] [US_STATE] [US_STATE] [US_STATE] [US_STATE] [US_STATE] [U…" at bounding box center [528, 470] width 78 height 17
select select "CT"
click at [489, 463] on select "[US_STATE] [US_STATE] [US_STATE] [US_STATE] [US_STATE] [US_STATE] [US_STATE] [U…" at bounding box center [528, 470] width 78 height 17
click at [526, 503] on input "Zip Code" at bounding box center [550, 500] width 122 height 18
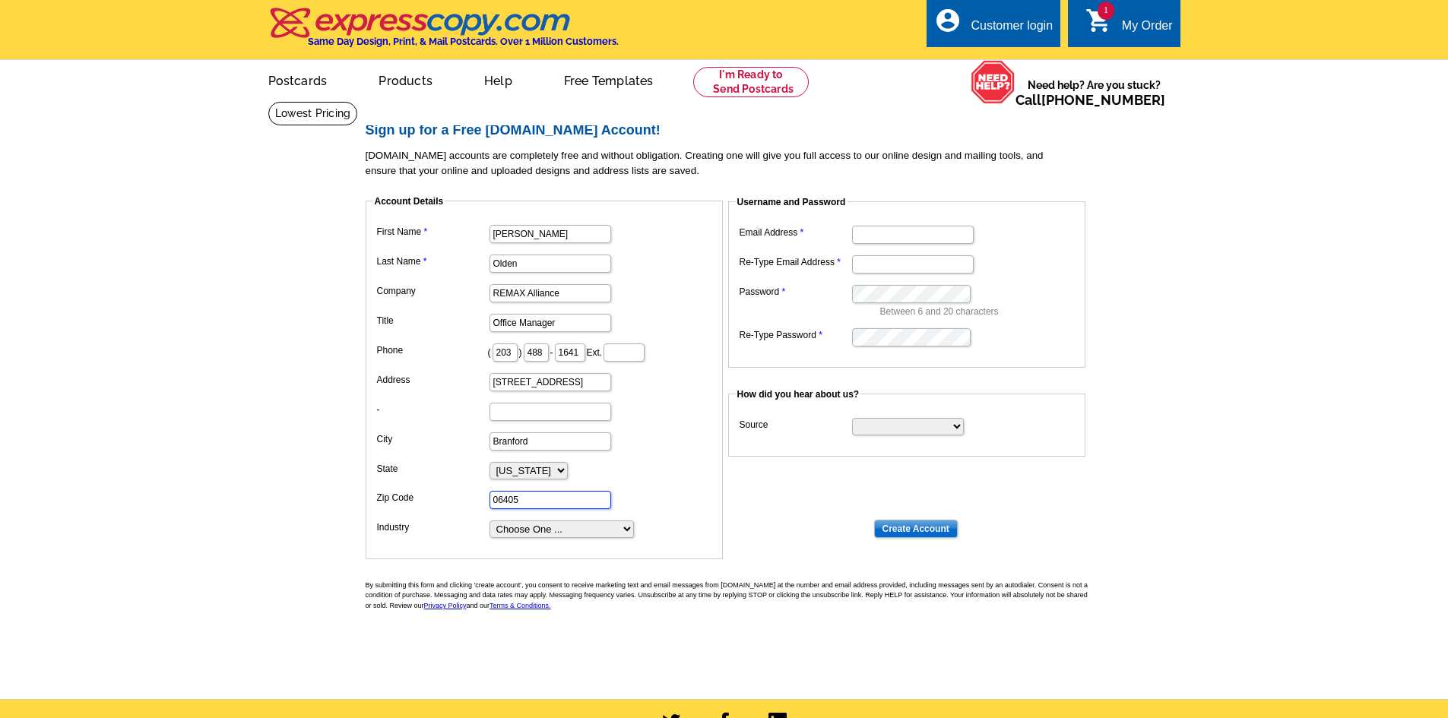
type input "06405"
click at [531, 526] on select "Choose One ... Residential Real Estate Accounting Agriculture Architecture Arts…" at bounding box center [561, 529] width 144 height 17
select select "3"
click at [489, 521] on select "Choose One ... Residential Real Estate Accounting Agriculture Architecture Arts…" at bounding box center [561, 529] width 144 height 17
click at [878, 241] on input "Email Address" at bounding box center [913, 235] width 122 height 18
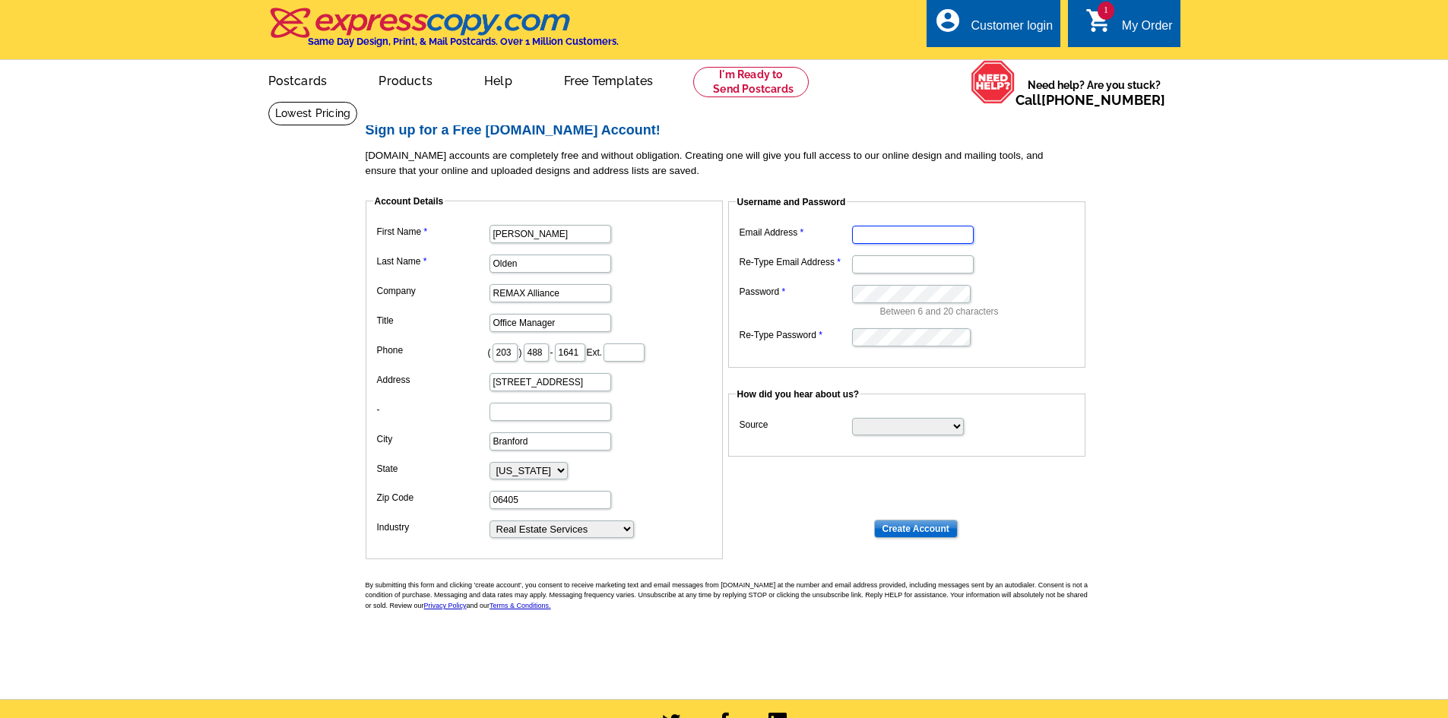
type input "[EMAIL_ADDRESS][DOMAIN_NAME]"
click at [865, 268] on input "Re-Type Email Address" at bounding box center [913, 264] width 122 height 18
type input "[EMAIL_ADDRESS][DOMAIN_NAME]"
click at [903, 429] on select "Search Engine Television Ad Direct Mail Postcard Email Referred by a friend Oth…" at bounding box center [908, 426] width 112 height 17
select select "other"
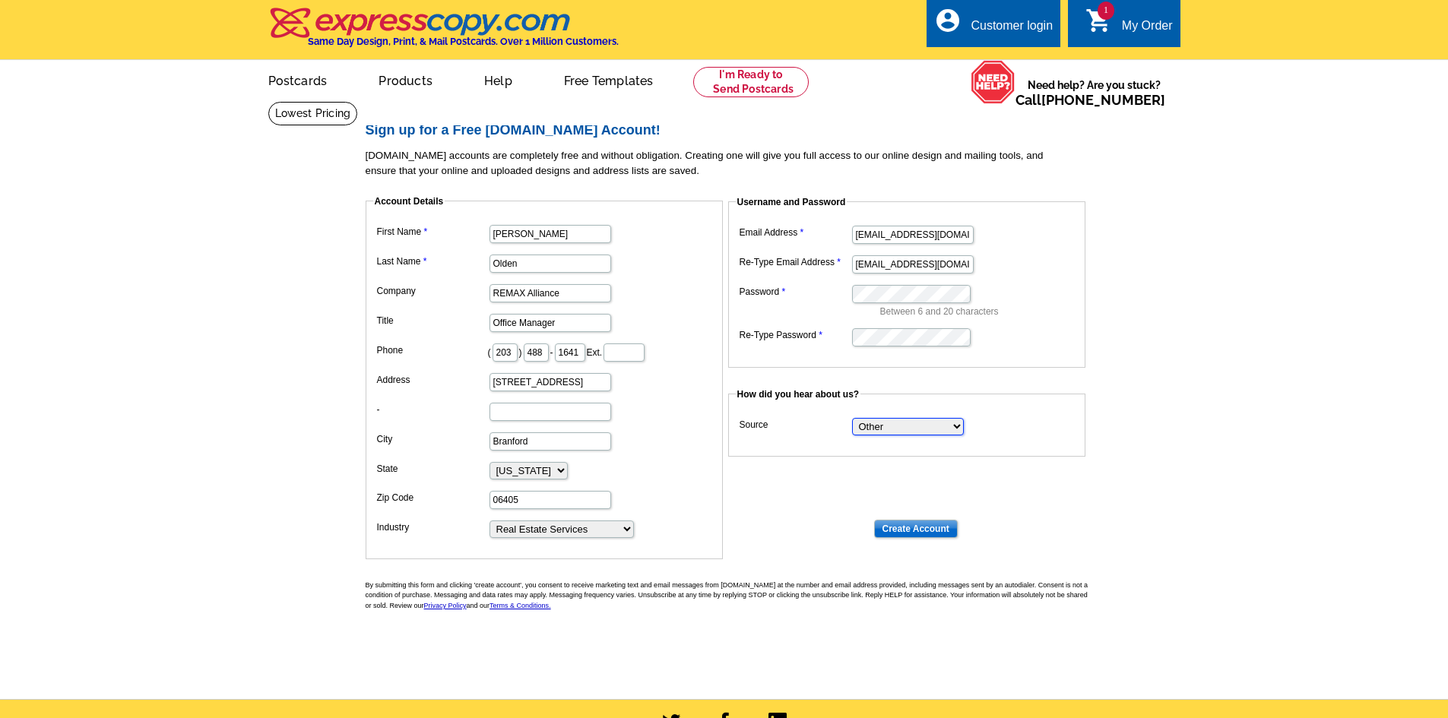
click at [852, 419] on select "Search Engine Television Ad Direct Mail Postcard Email Referred by a friend Oth…" at bounding box center [908, 426] width 112 height 17
click at [898, 527] on input "Create Account" at bounding box center [916, 529] width 84 height 18
